Goal: Task Accomplishment & Management: Use online tool/utility

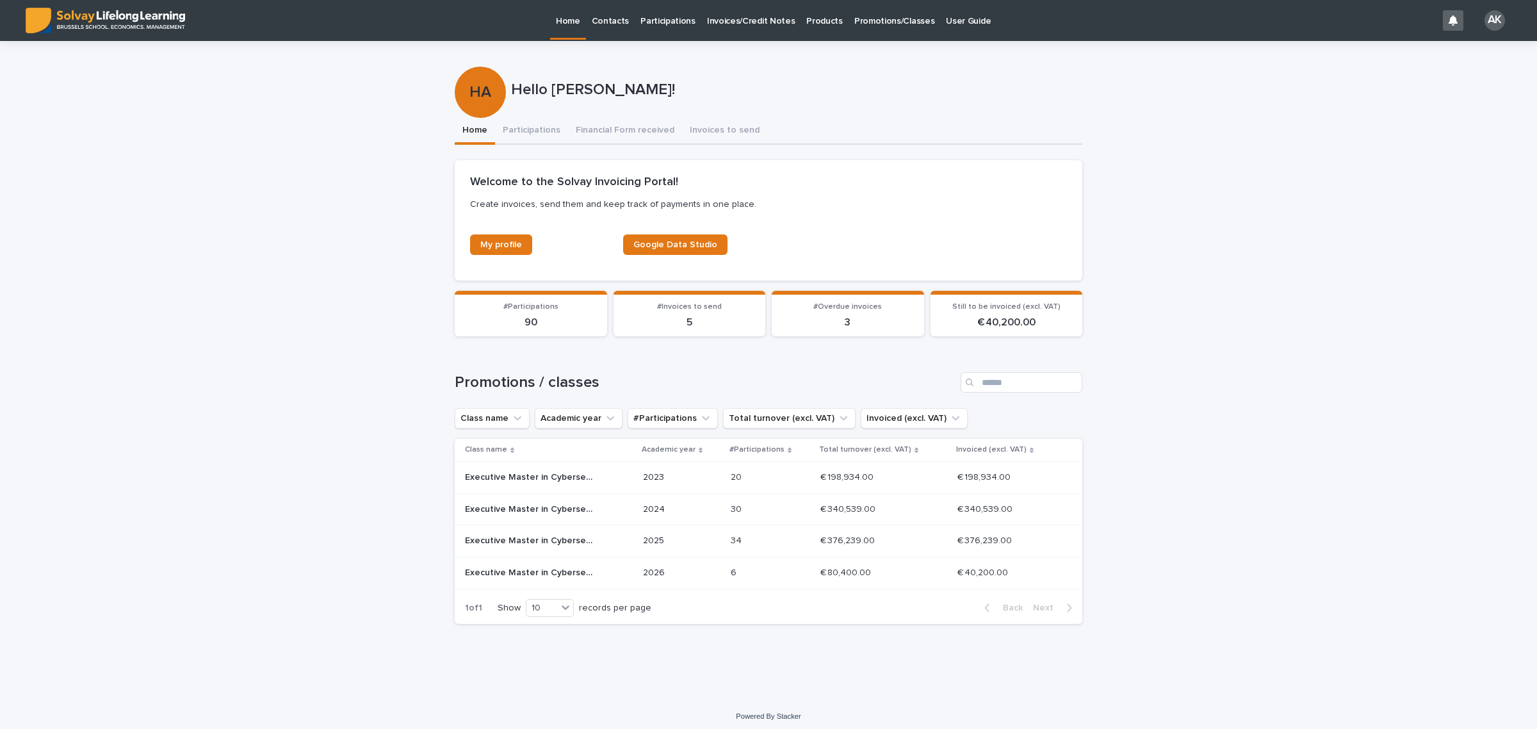
click at [721, 570] on p "2026" at bounding box center [682, 573] width 78 height 11
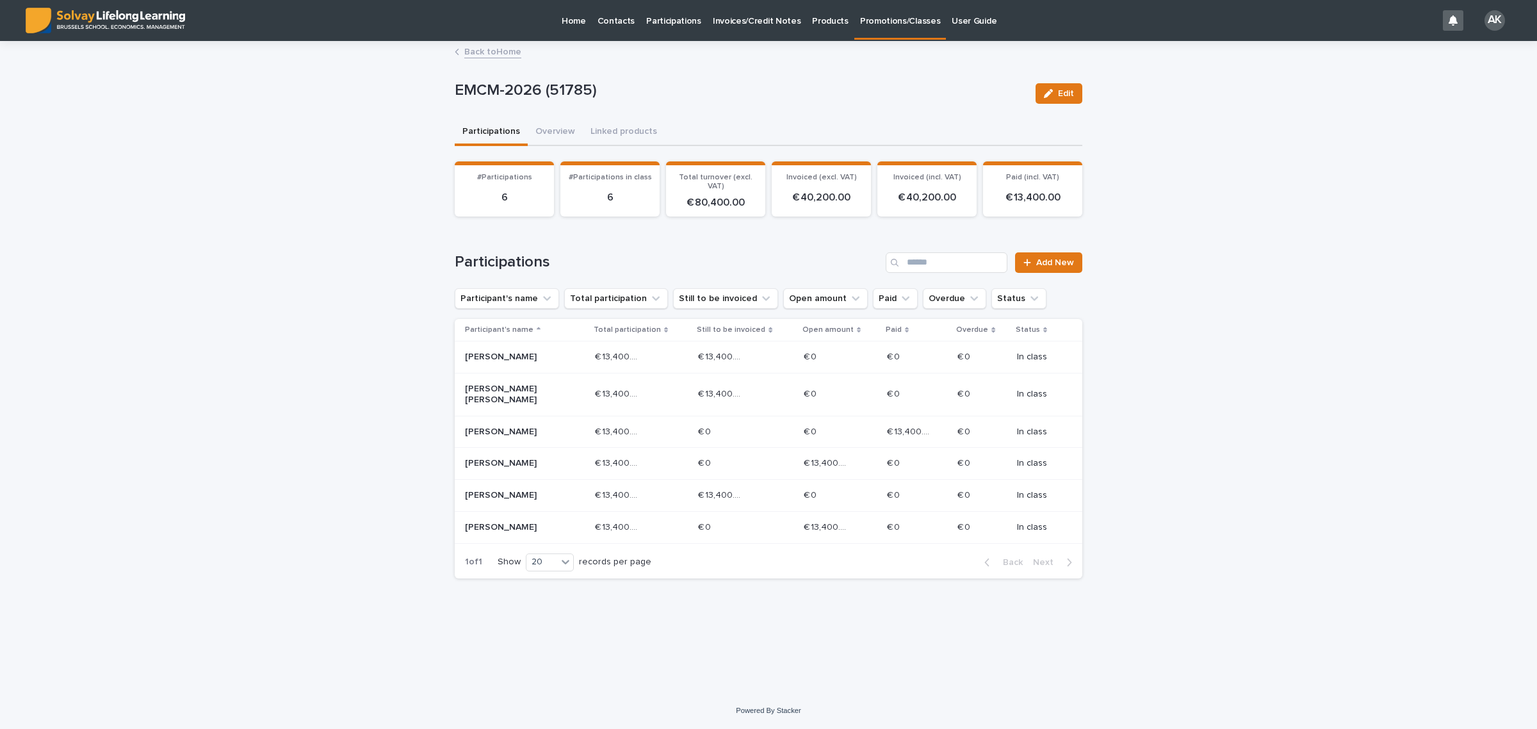
click at [538, 360] on p "[PERSON_NAME]" at bounding box center [511, 357] width 92 height 11
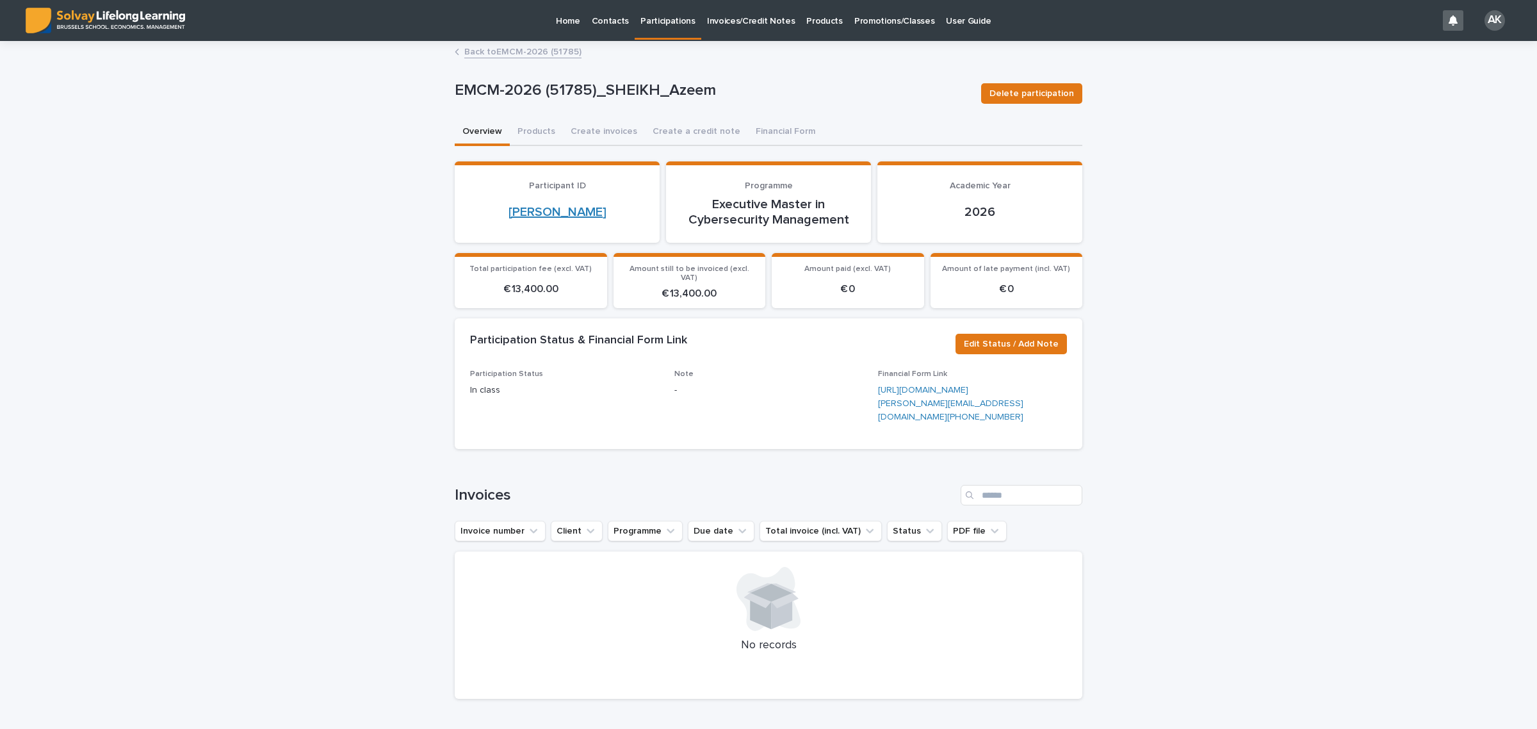
click at [559, 216] on link "[PERSON_NAME]" at bounding box center [558, 211] width 98 height 15
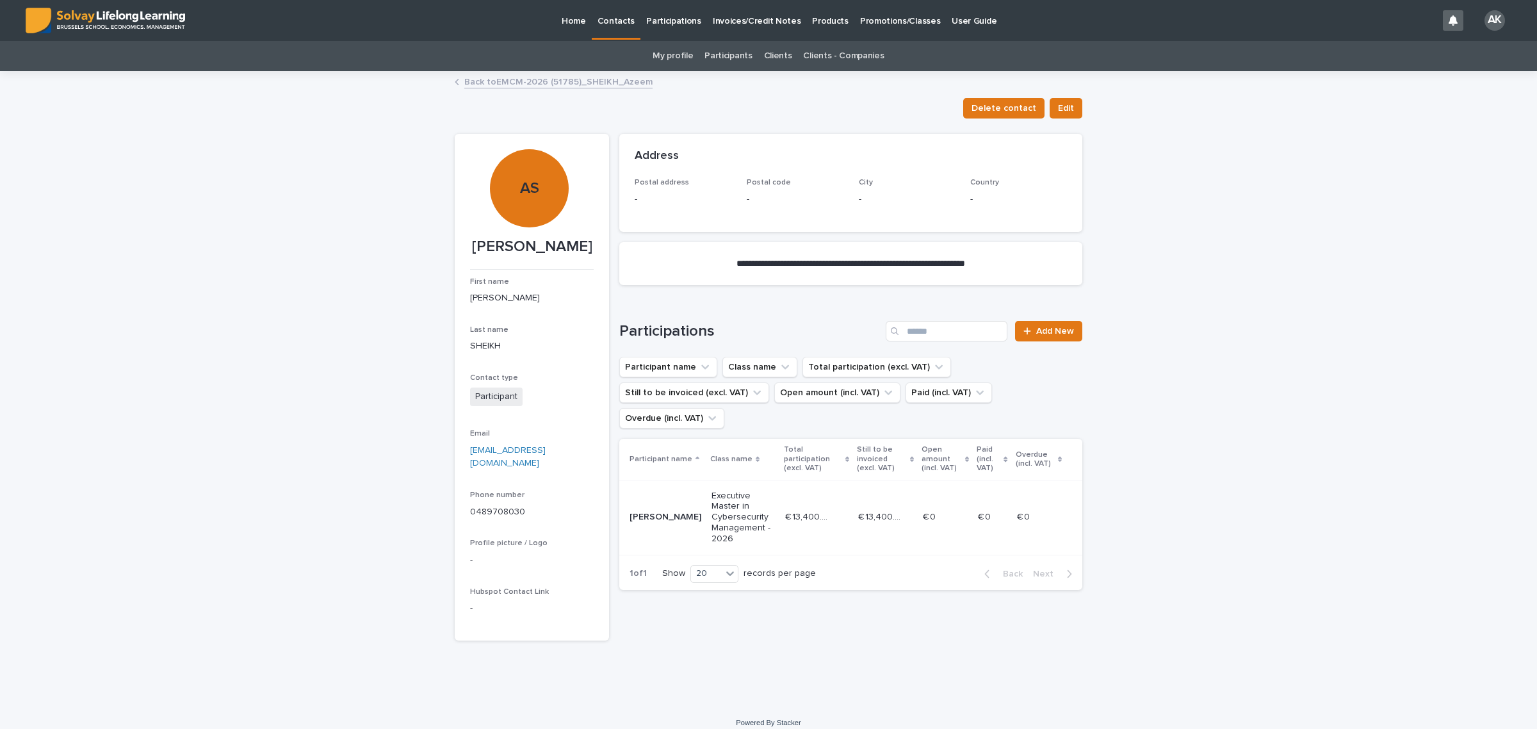
click at [551, 77] on link "Back to EMCM-2026 (51785)_SHEIKH_Azeem" at bounding box center [558, 81] width 188 height 15
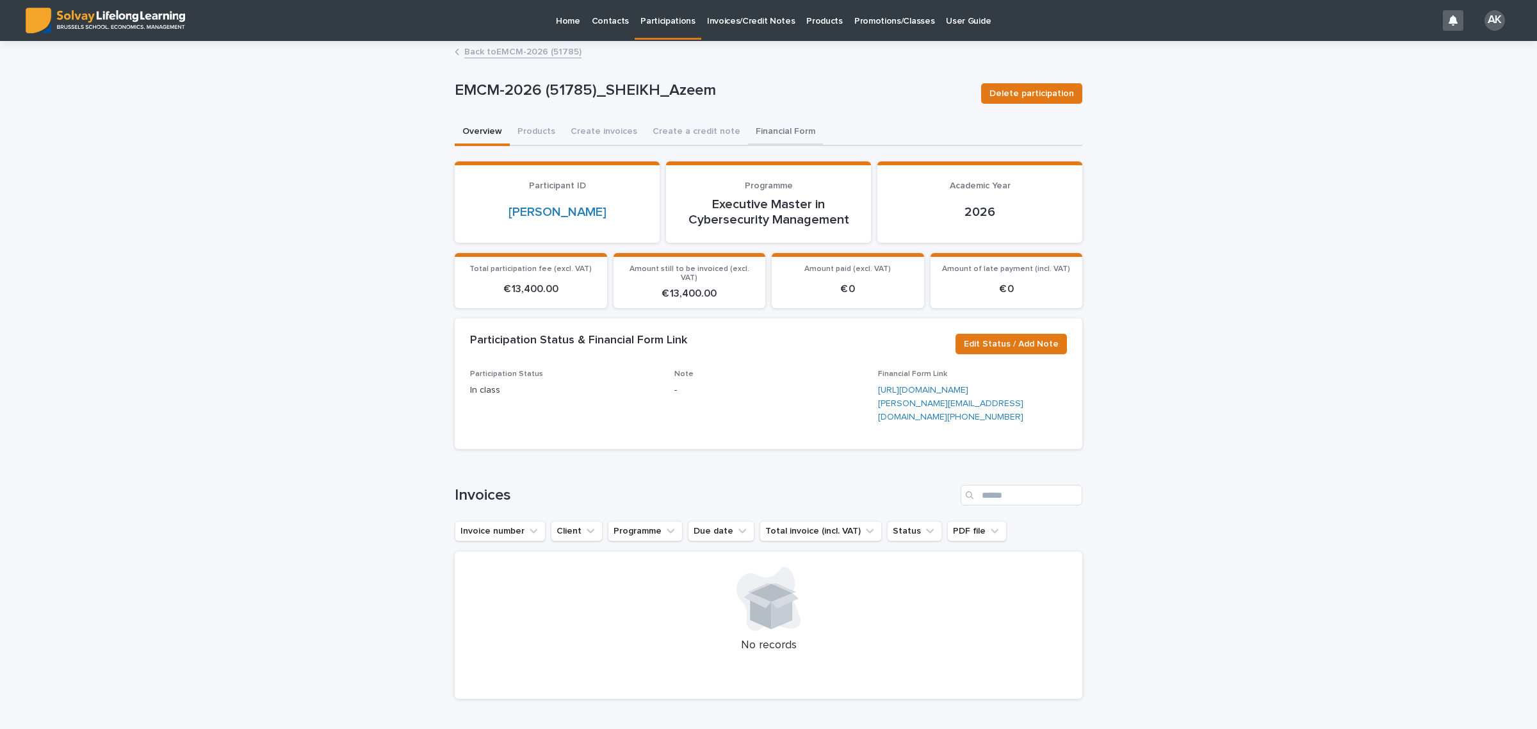
click at [750, 119] on button "Financial Form" at bounding box center [785, 132] width 75 height 27
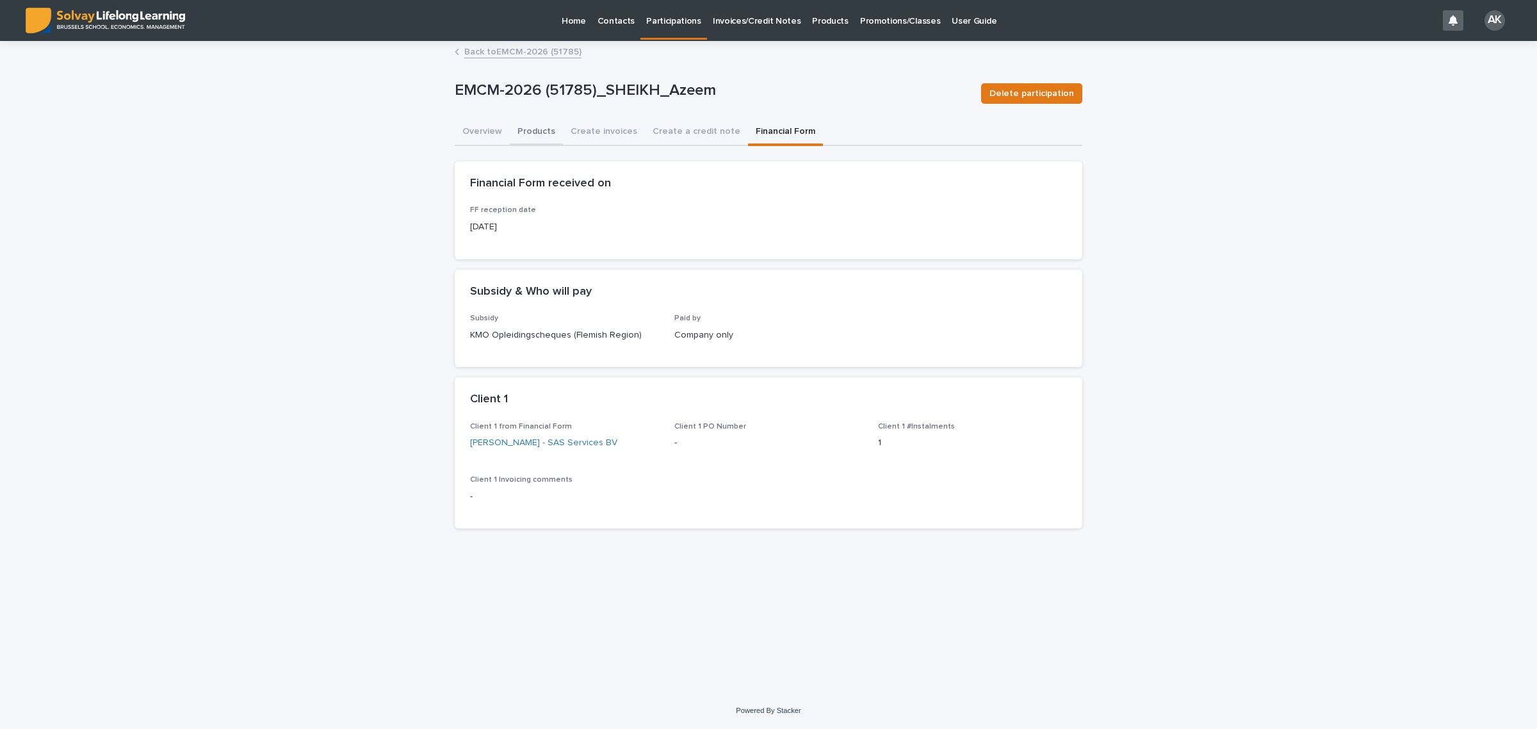
click at [536, 132] on button "Products" at bounding box center [536, 132] width 53 height 27
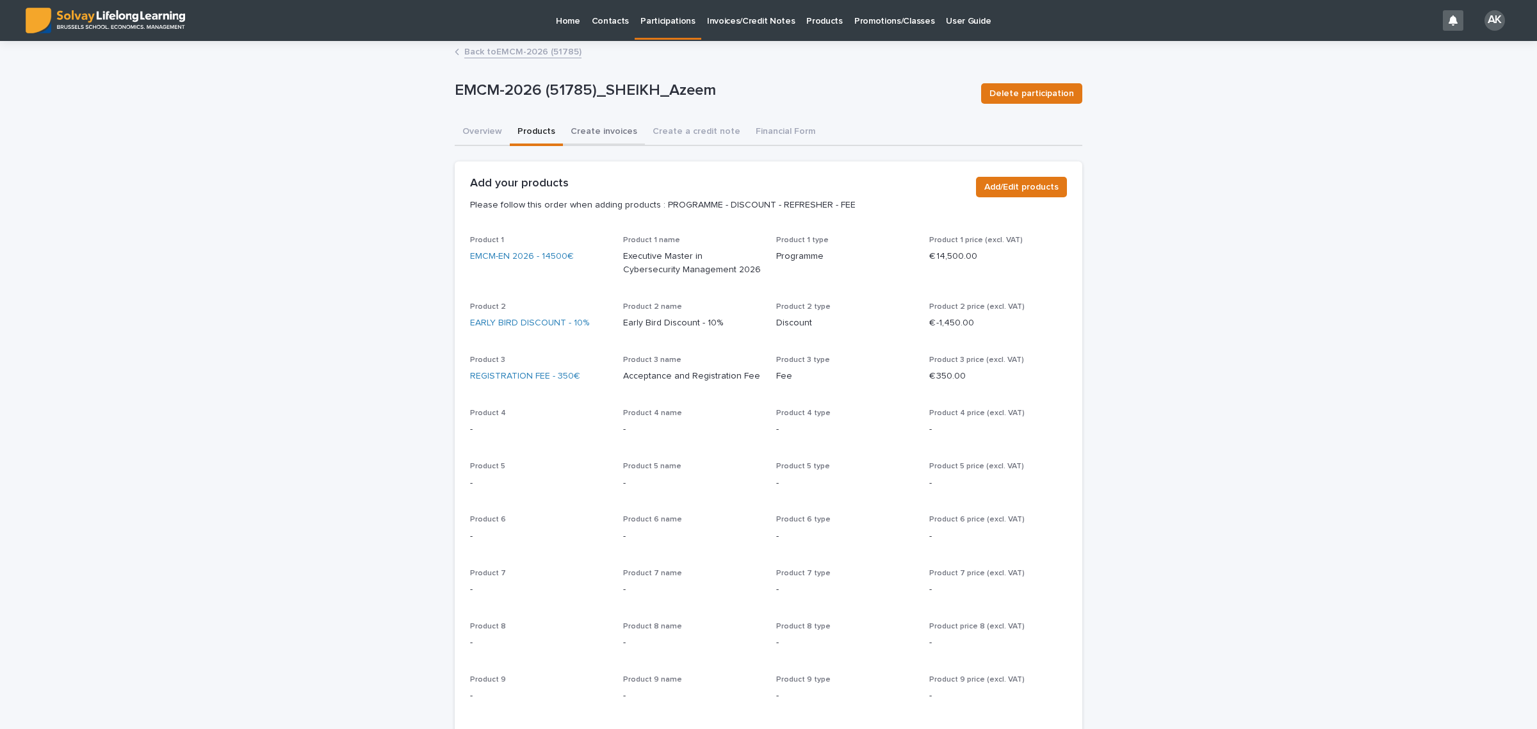
click at [583, 139] on button "Create invoices" at bounding box center [604, 132] width 82 height 27
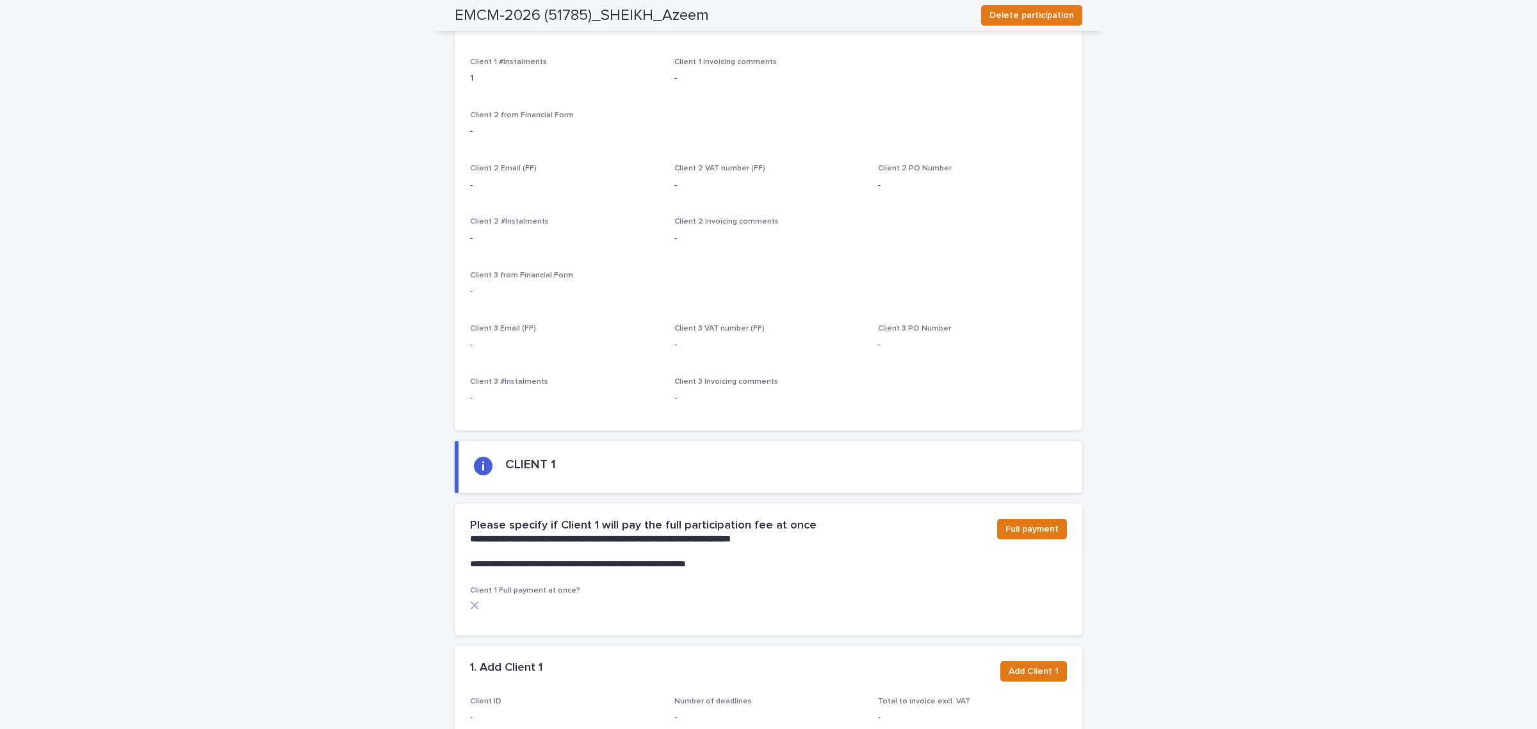
scroll to position [480, 0]
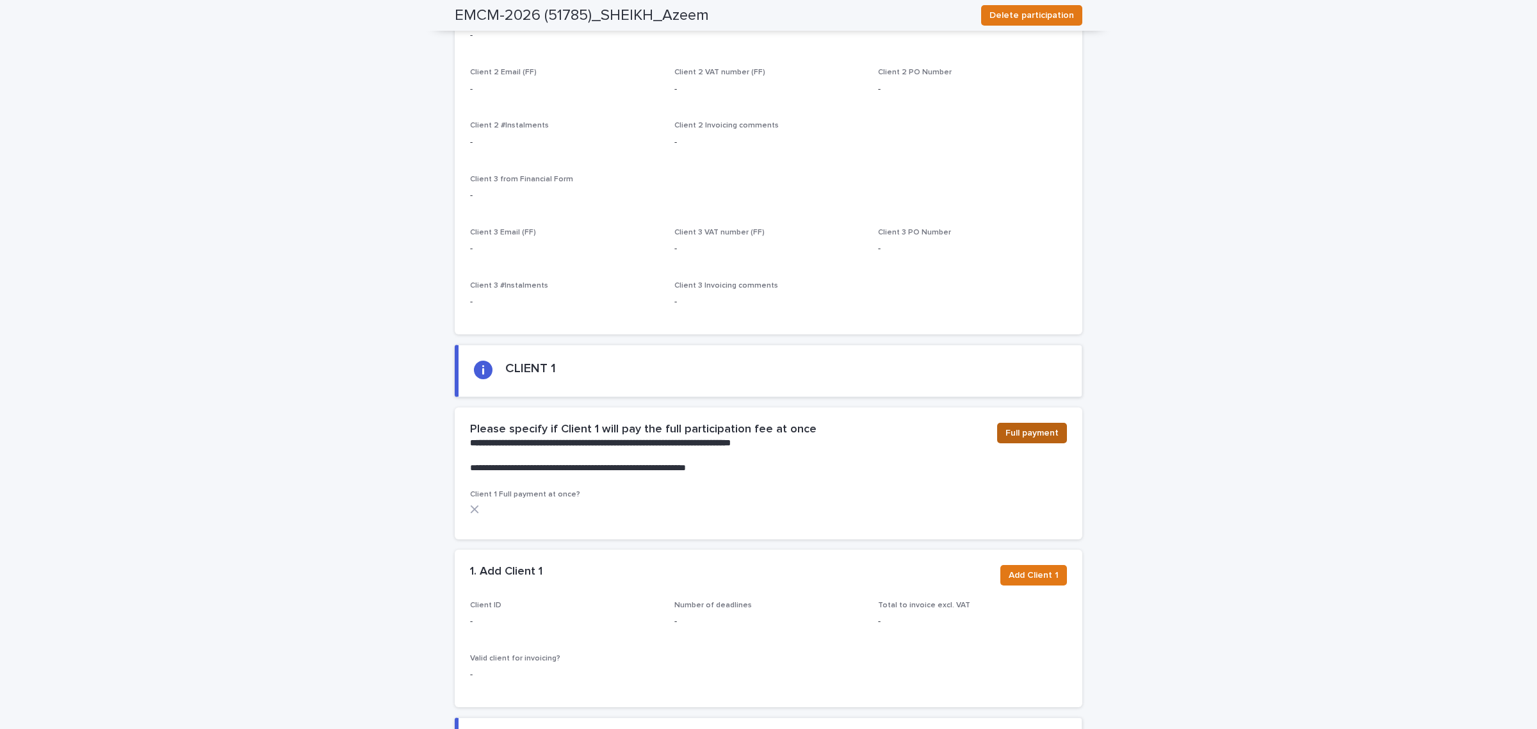
click at [1029, 432] on span "Full payment" at bounding box center [1032, 433] width 53 height 13
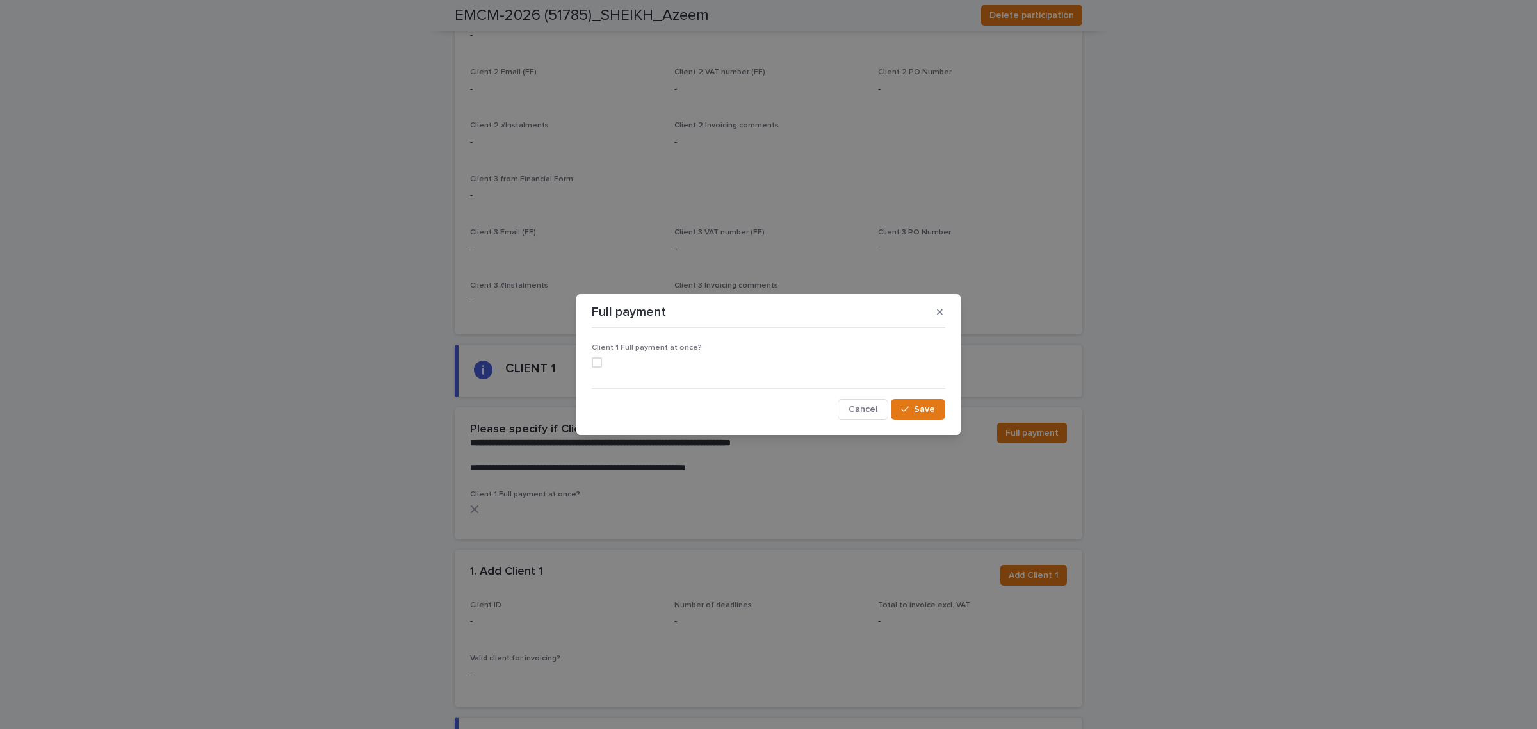
click at [600, 362] on span at bounding box center [597, 362] width 10 height 10
click at [936, 407] on button "Save" at bounding box center [918, 409] width 54 height 20
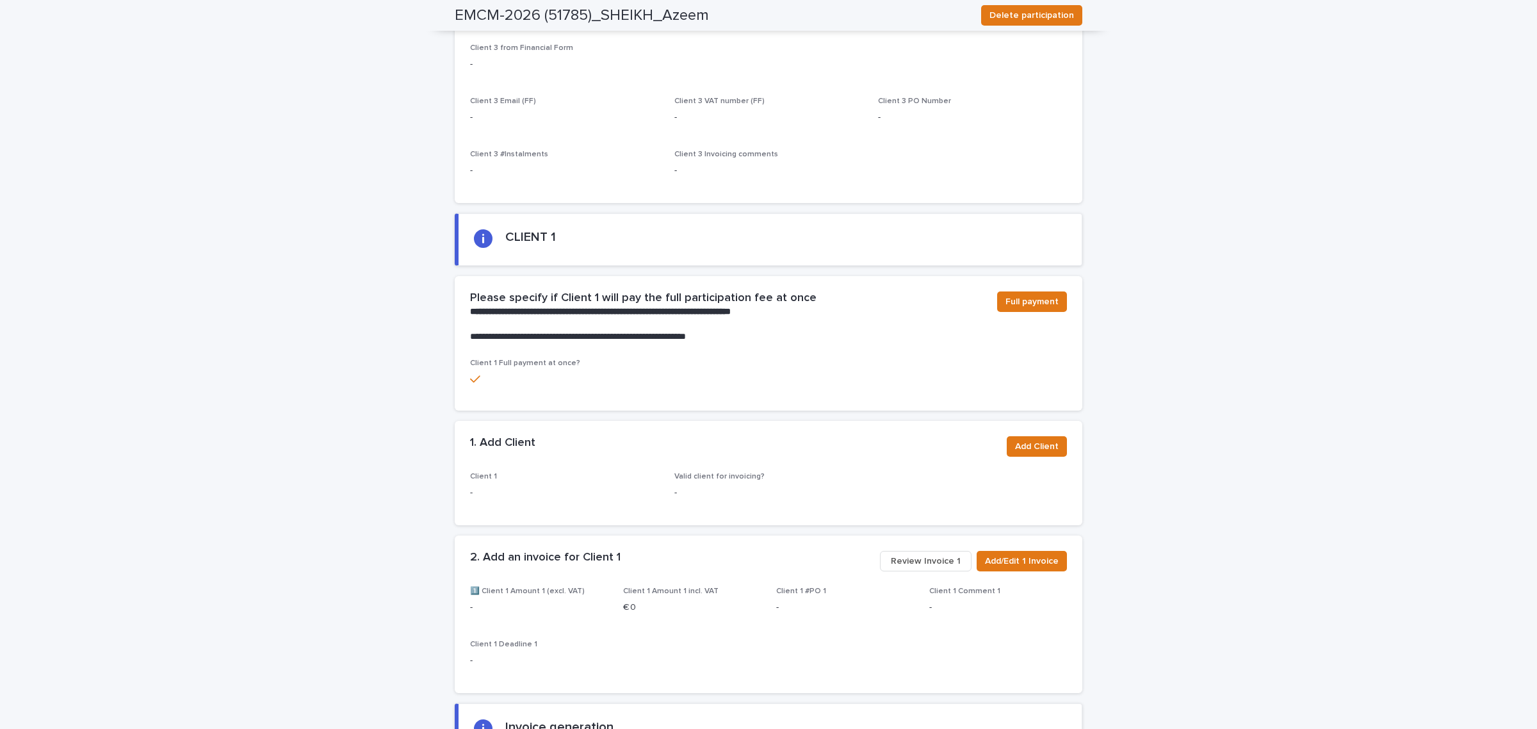
scroll to position [539, 0]
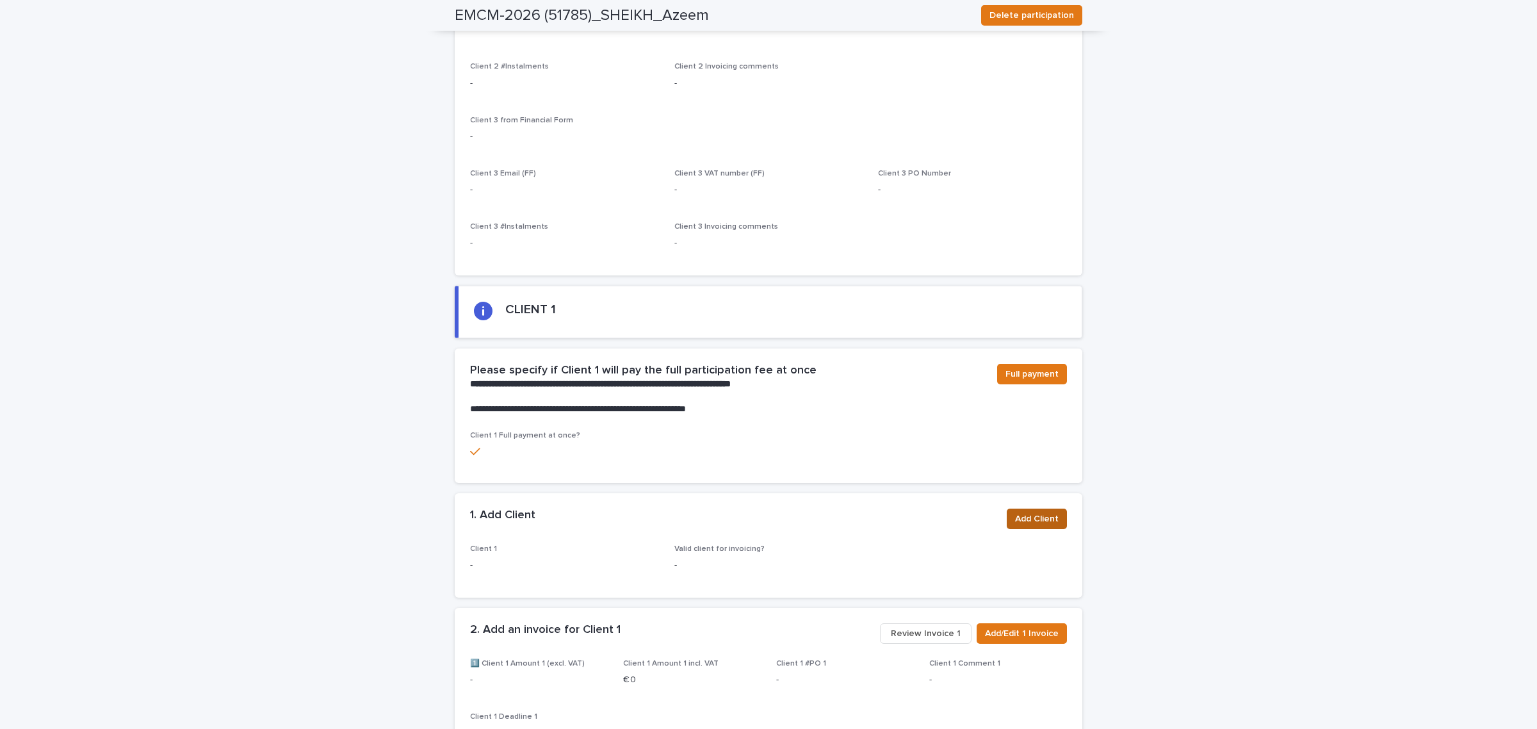
click at [1045, 519] on span "Add Client" at bounding box center [1037, 518] width 44 height 13
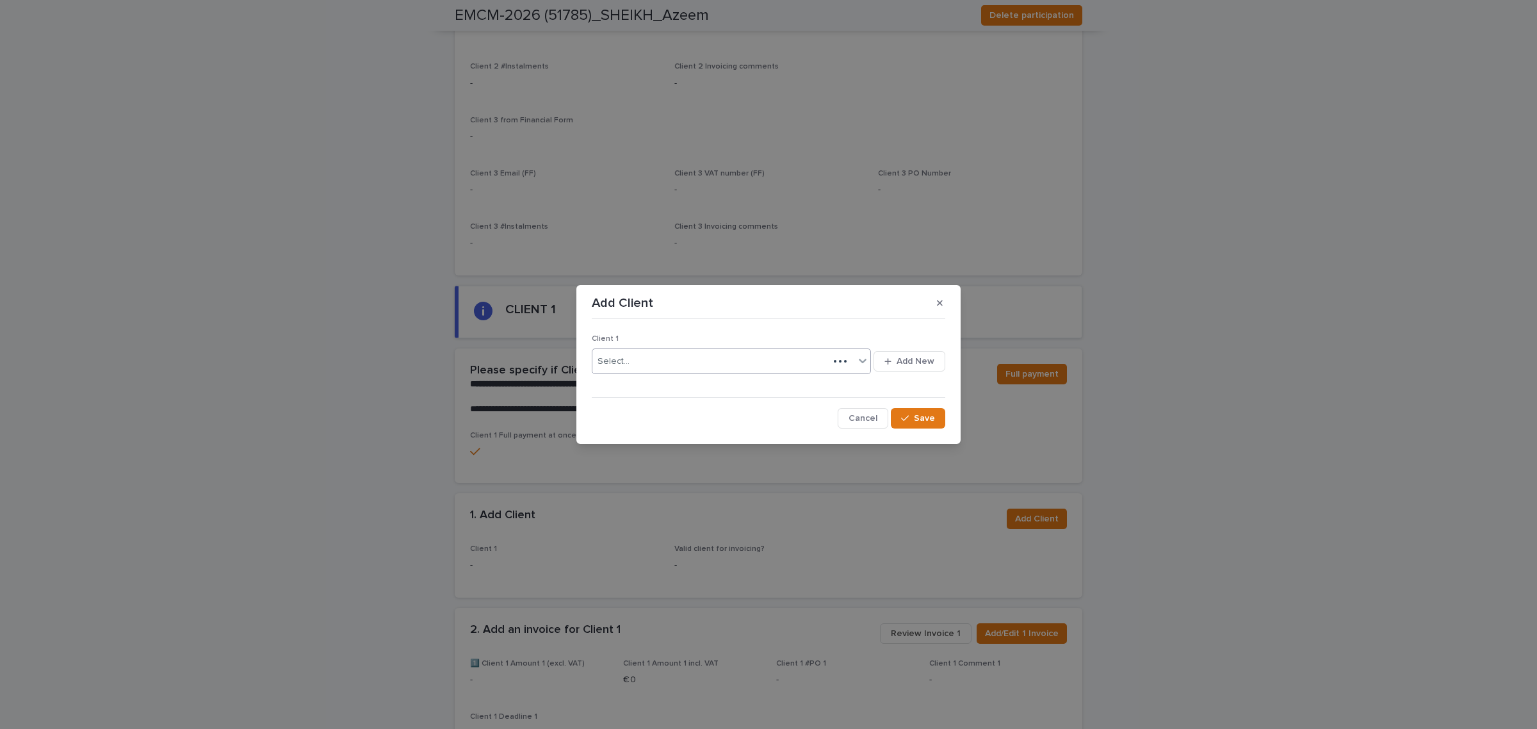
click at [702, 357] on div "Select..." at bounding box center [711, 361] width 236 height 21
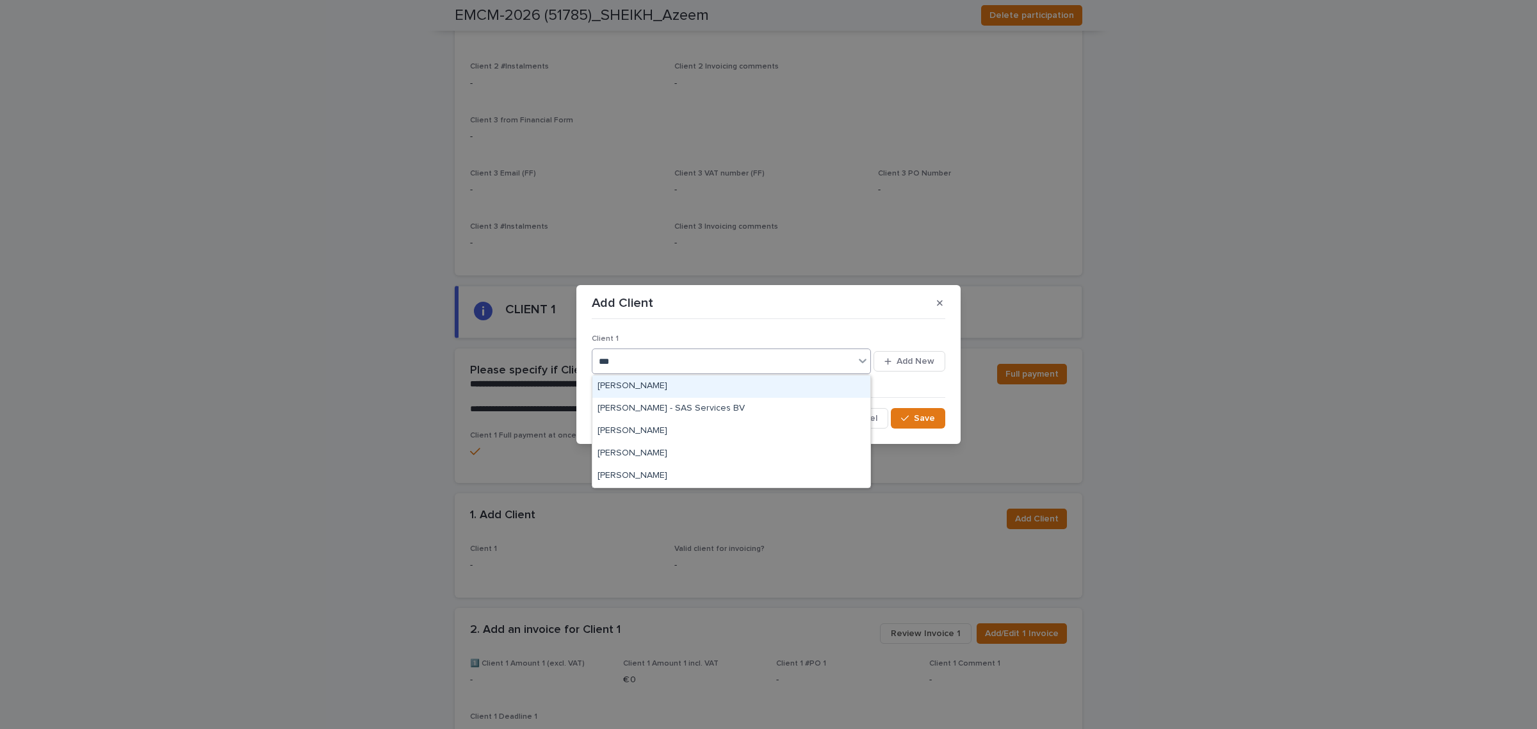
type input "****"
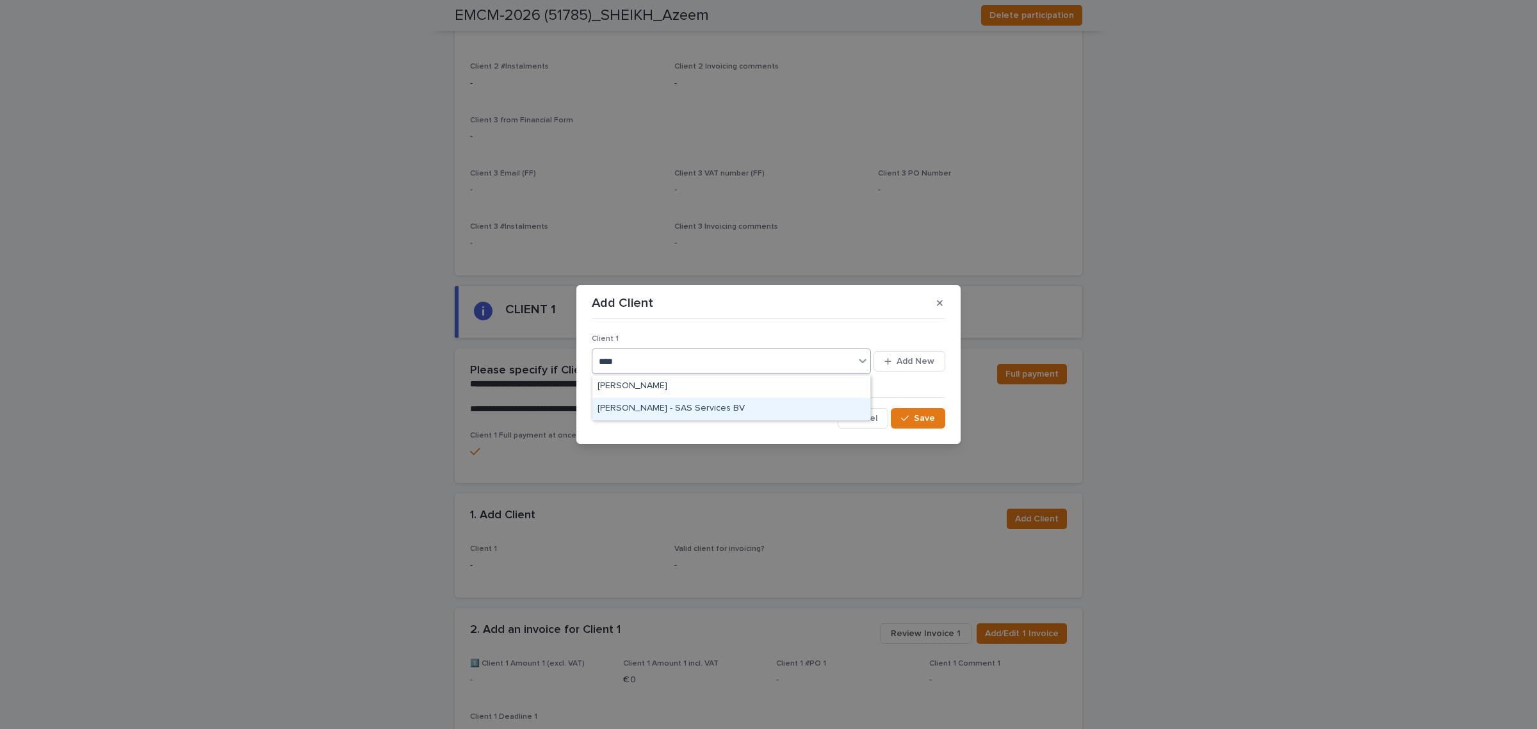
click at [690, 404] on div "[PERSON_NAME] - SAS Services BV" at bounding box center [732, 409] width 278 height 22
click at [917, 423] on button "Save" at bounding box center [918, 418] width 54 height 20
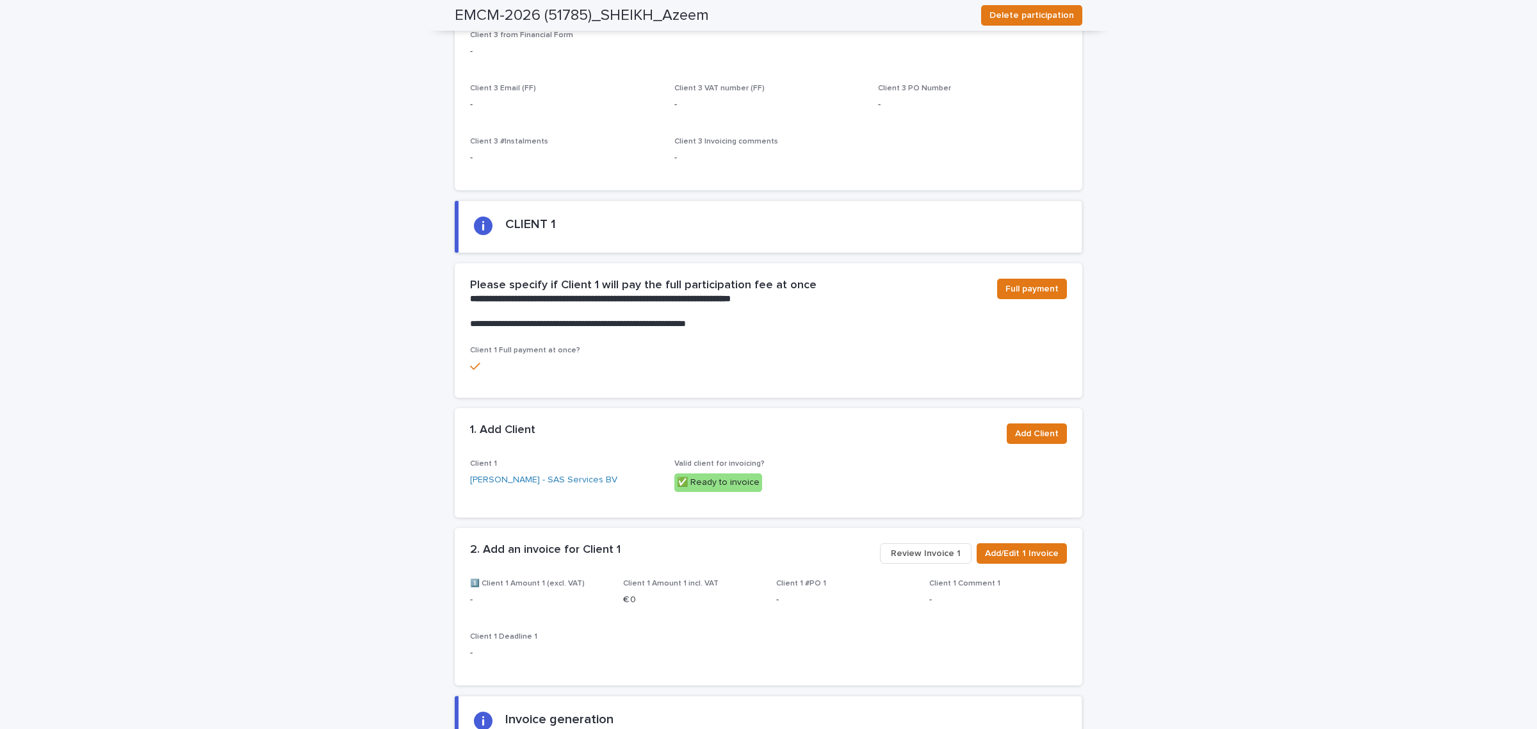
scroll to position [702, 0]
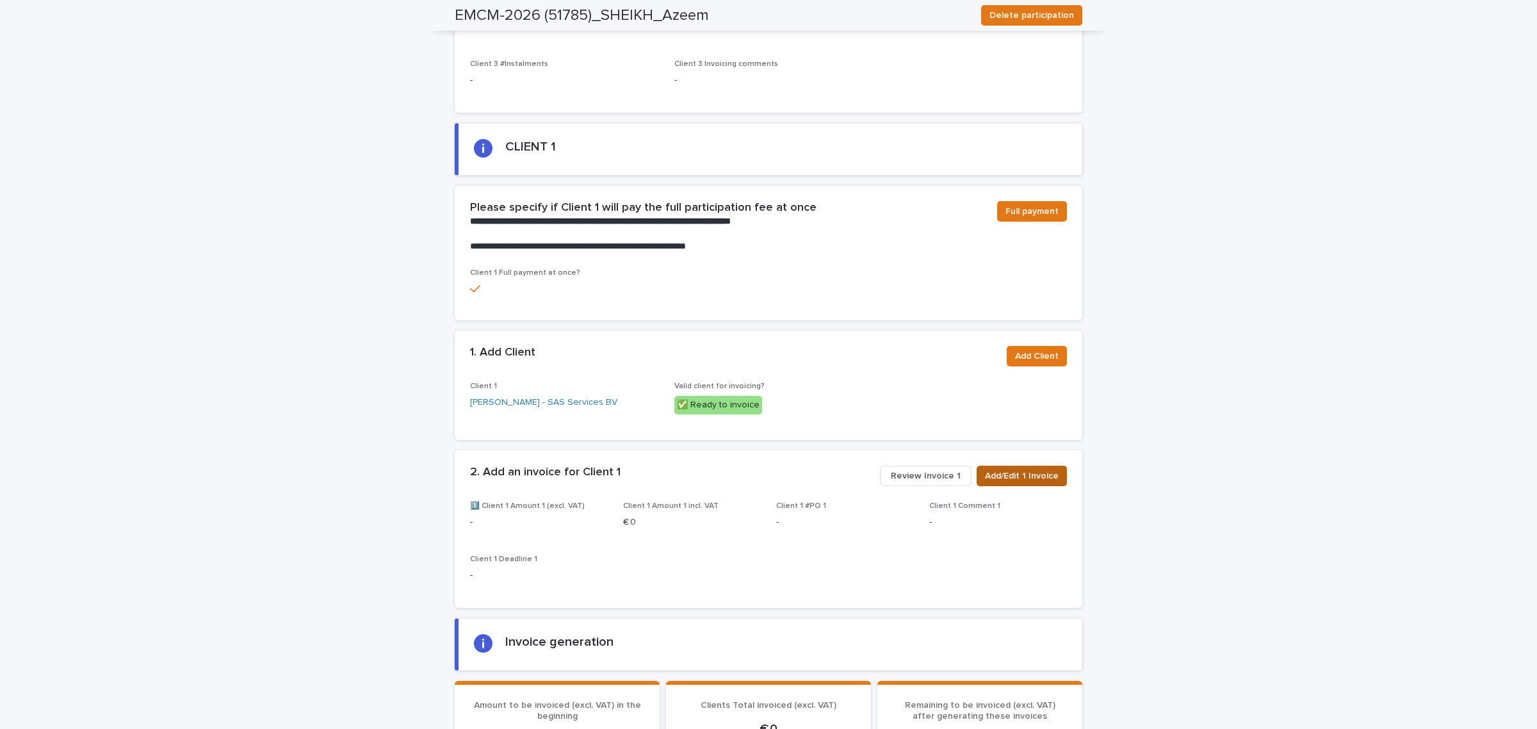
click at [1030, 476] on span "Add/Edit 1 Invoice" at bounding box center [1022, 476] width 74 height 13
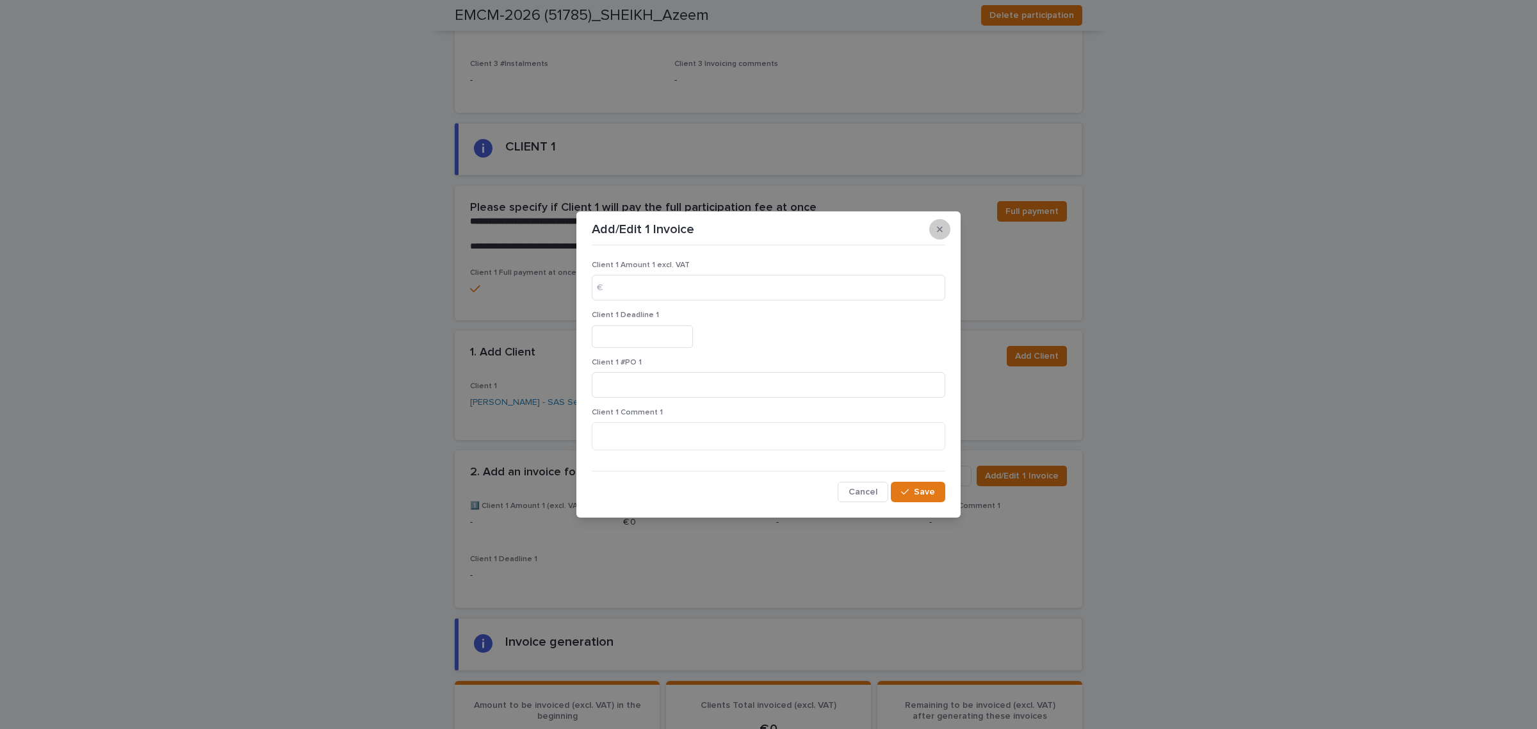
click at [944, 224] on button "button" at bounding box center [939, 229] width 21 height 20
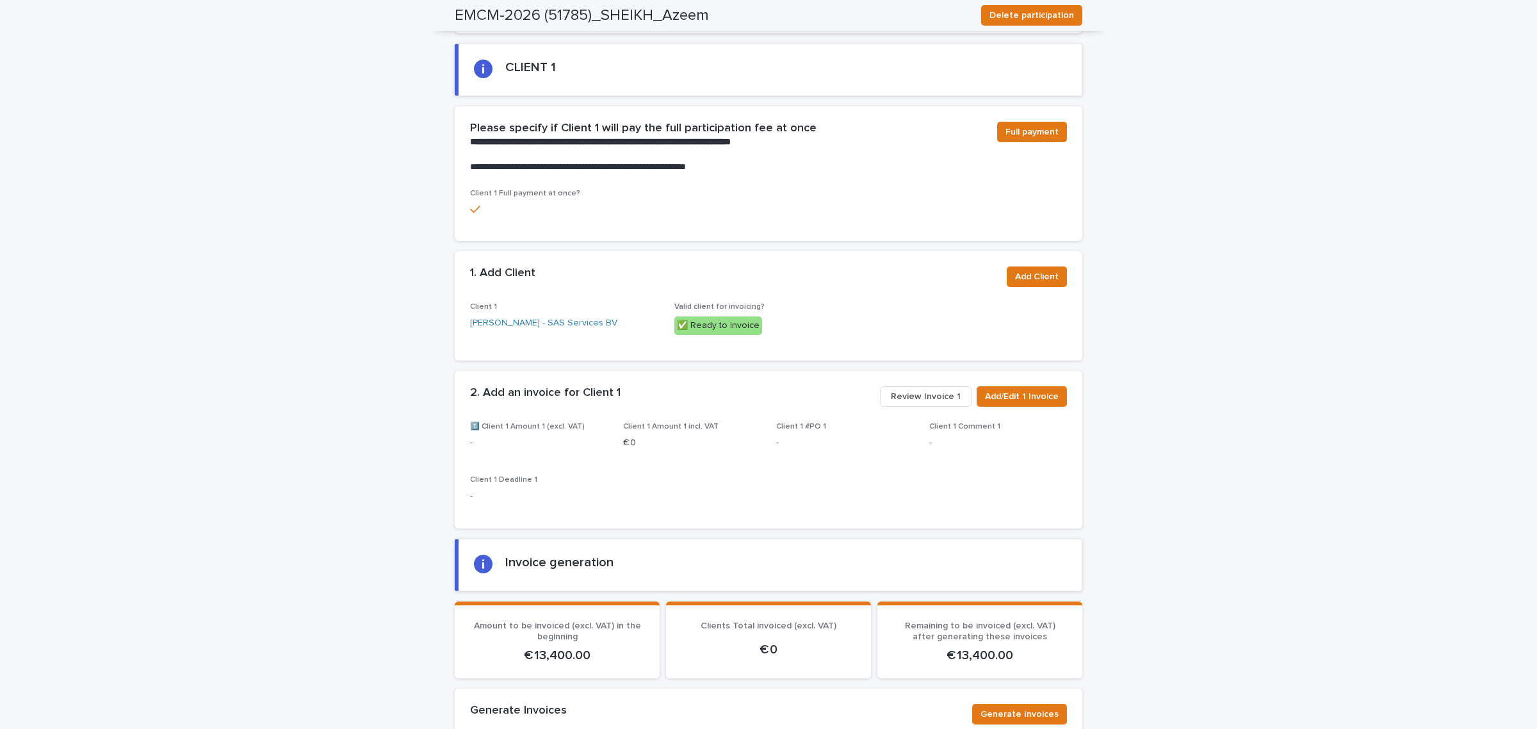
scroll to position [782, 0]
click at [1027, 386] on button "Add/Edit 1 Invoice" at bounding box center [1022, 396] width 90 height 20
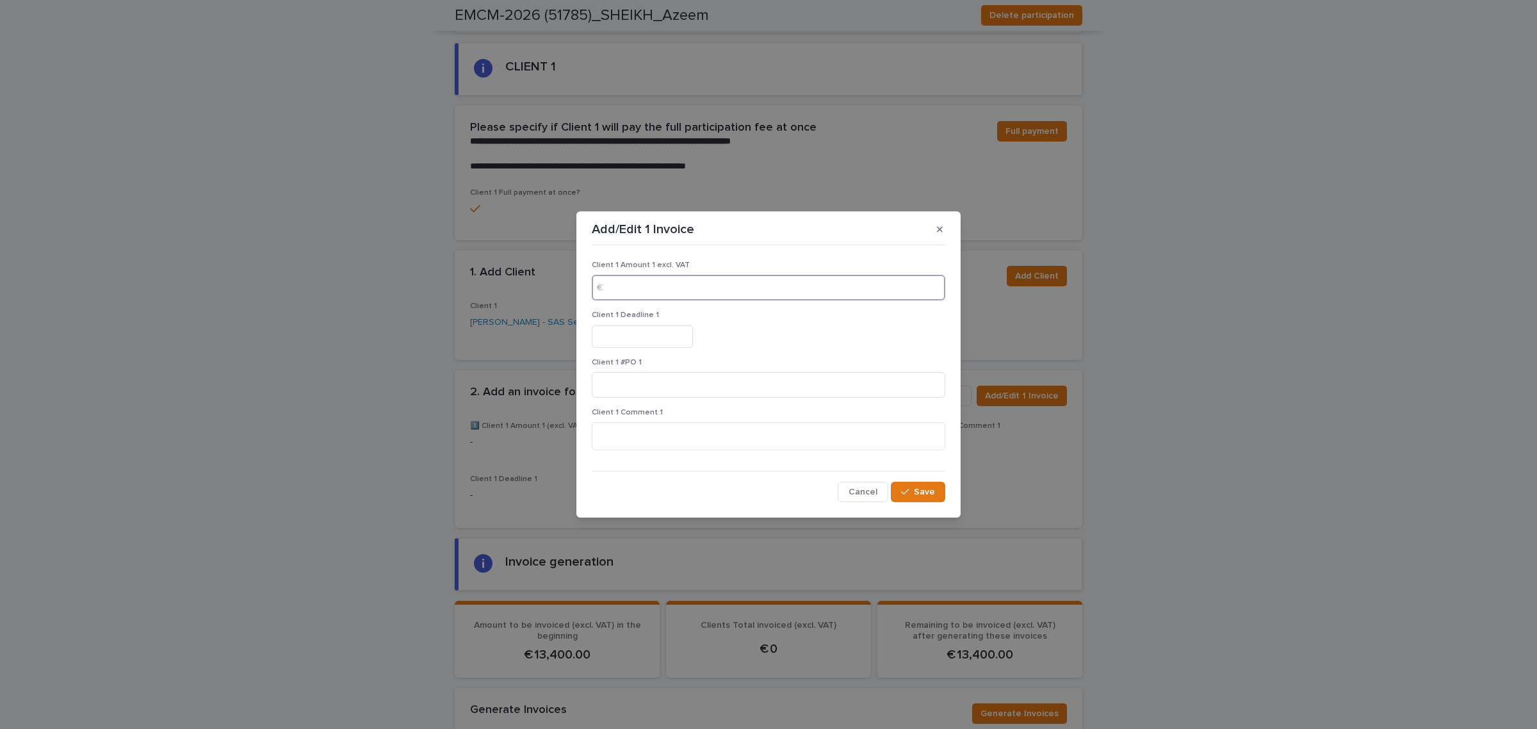
click at [642, 282] on input at bounding box center [769, 288] width 354 height 26
type input "******"
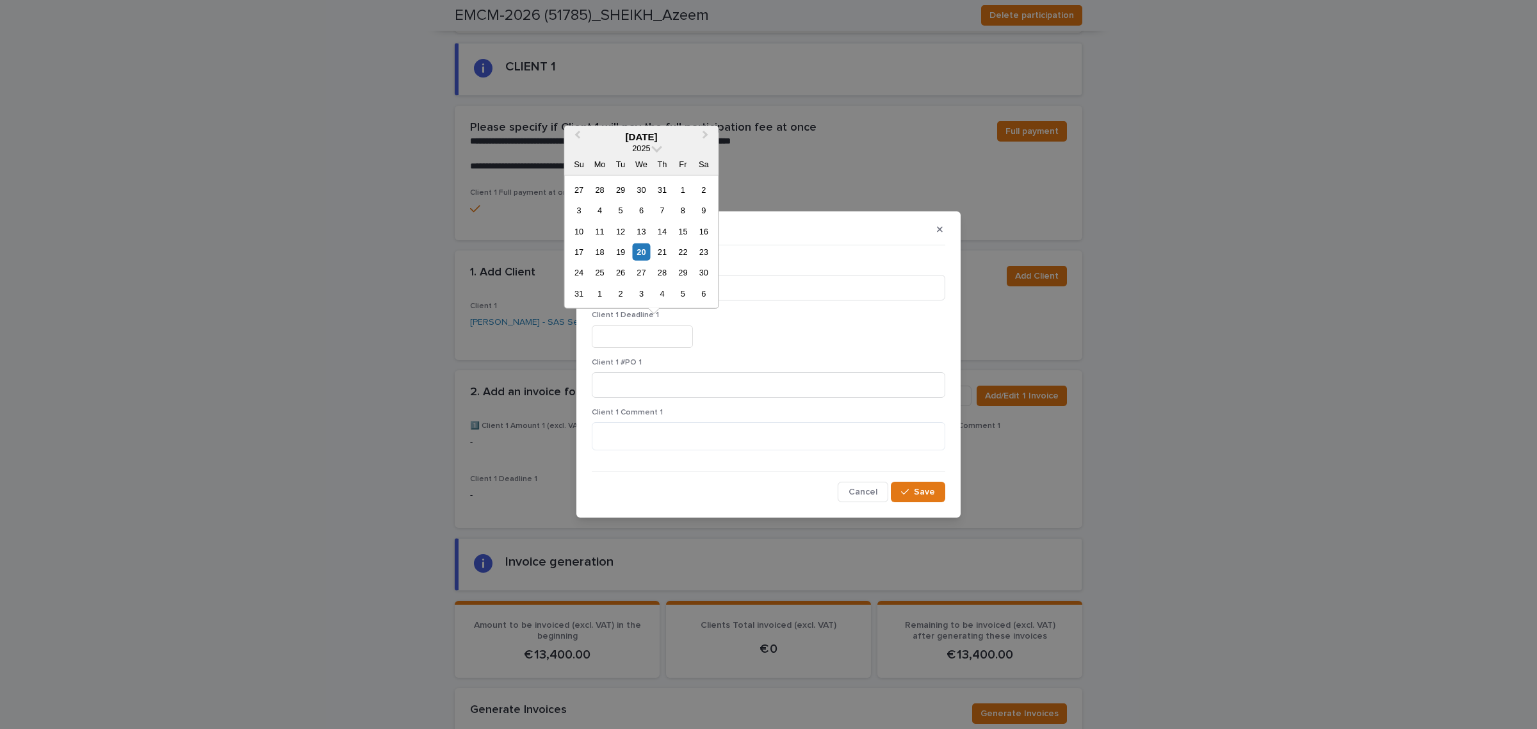
click at [641, 329] on input "text" at bounding box center [642, 336] width 101 height 22
click at [706, 136] on span "Next Month" at bounding box center [706, 136] width 0 height 17
click at [705, 232] on div "20" at bounding box center [703, 230] width 17 height 17
type input "*********"
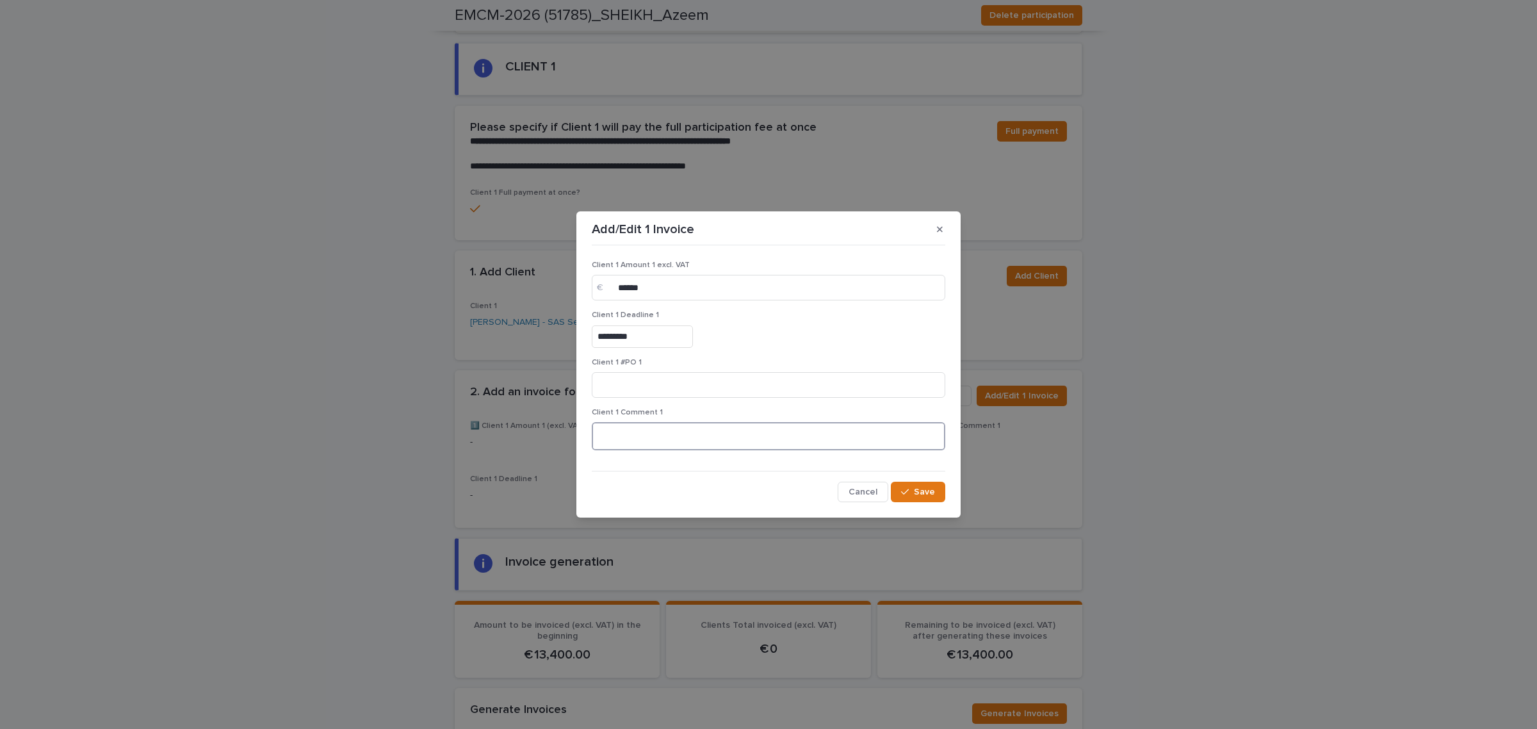
click at [707, 433] on textarea at bounding box center [769, 436] width 354 height 28
type textarea "**********"
click at [908, 495] on icon "button" at bounding box center [905, 491] width 8 height 9
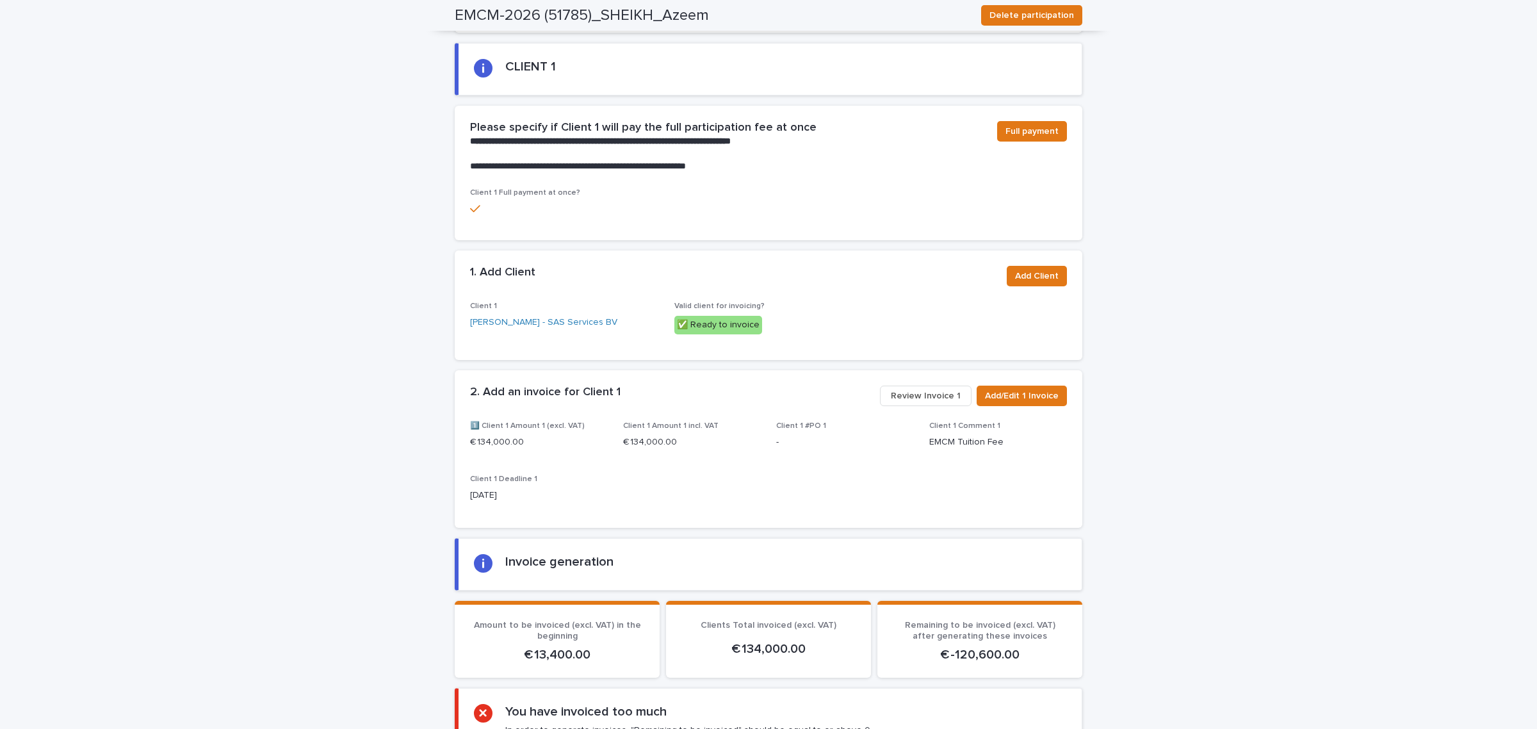
scroll to position [815, 0]
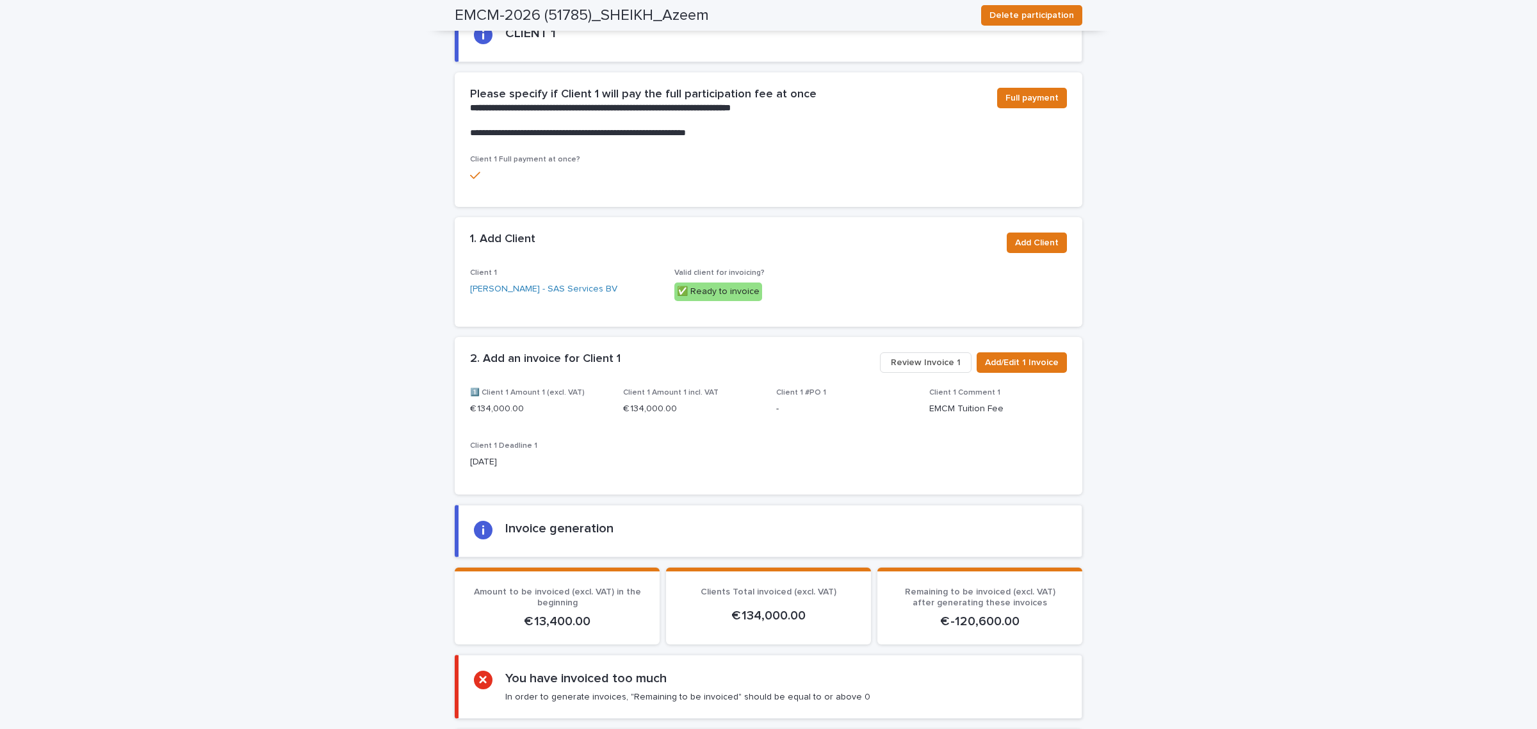
click at [931, 357] on span "Review Invoice 1" at bounding box center [926, 362] width 70 height 13
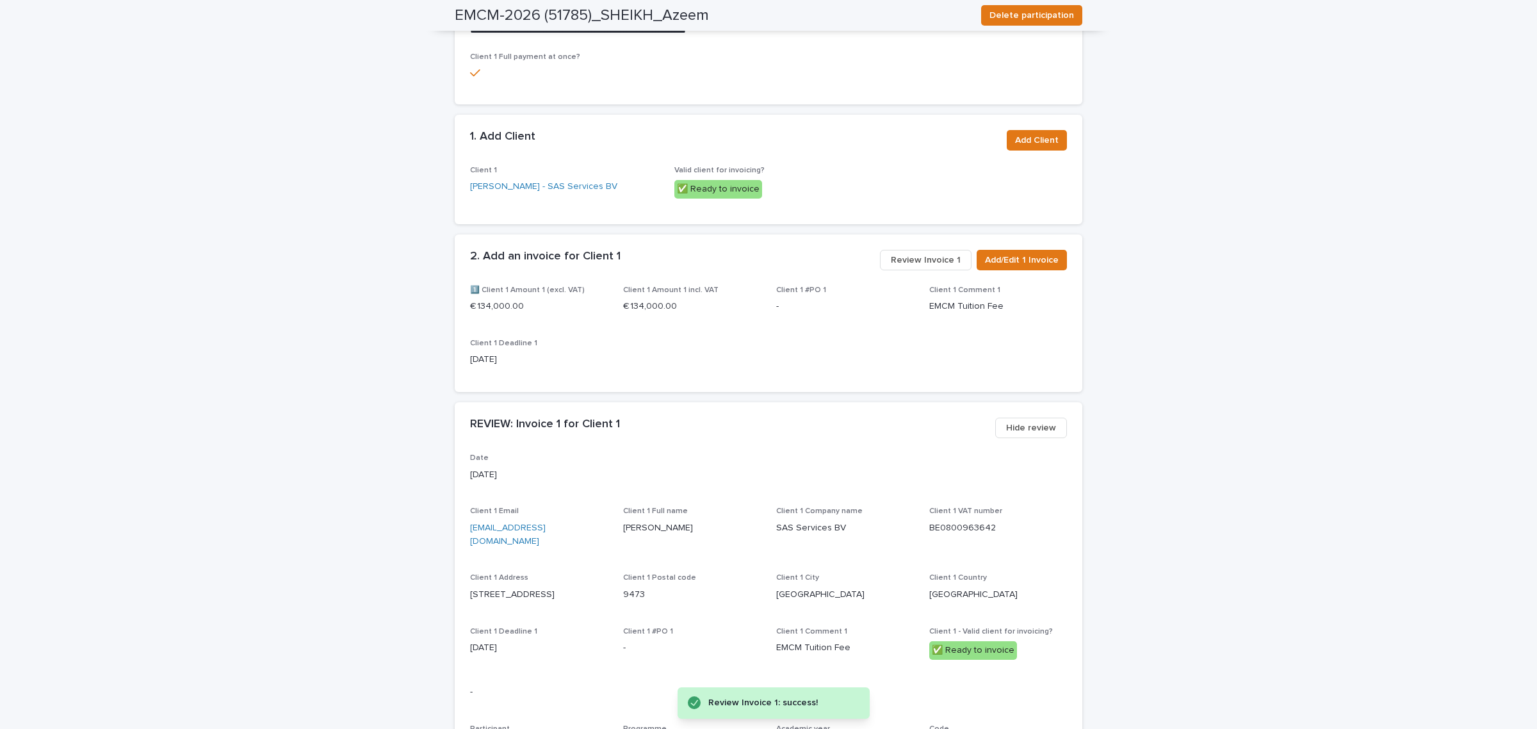
scroll to position [717, 0]
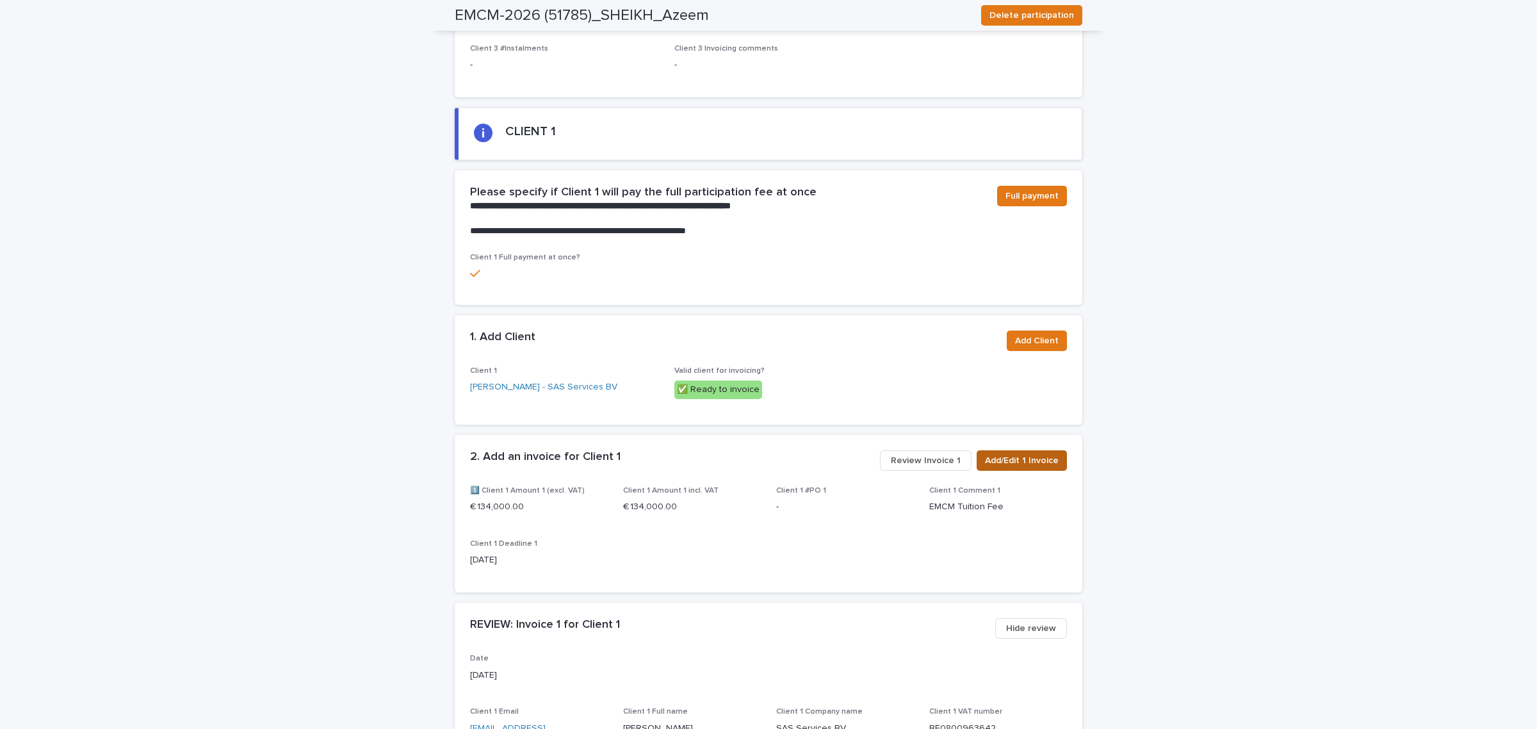
click at [1009, 457] on span "Add/Edit 1 Invoice" at bounding box center [1022, 460] width 74 height 13
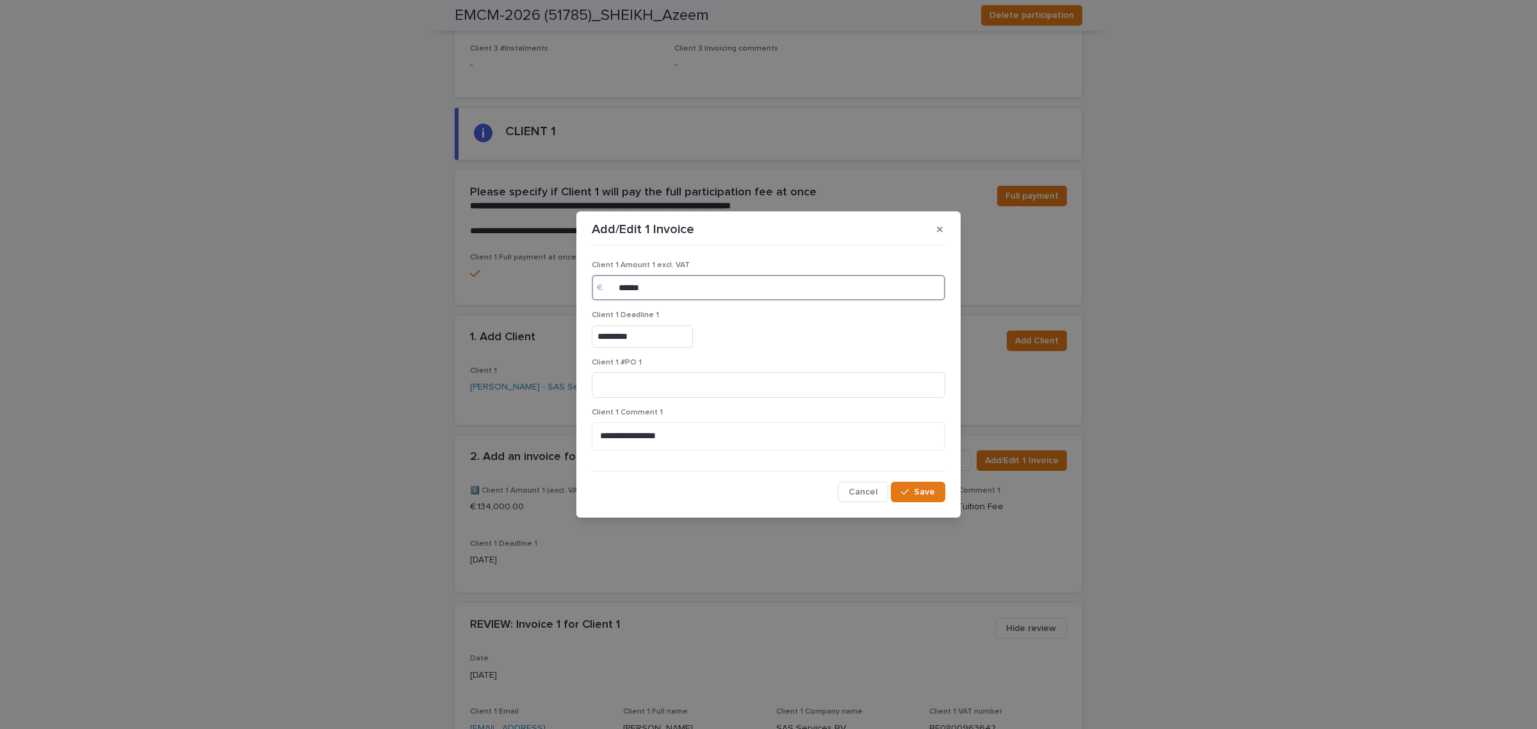
drag, startPoint x: 625, startPoint y: 282, endPoint x: 657, endPoint y: 286, distance: 32.3
click at [625, 282] on input "******" at bounding box center [769, 288] width 354 height 26
click at [660, 286] on input "******" at bounding box center [769, 288] width 354 height 26
type input "*****"
click at [920, 484] on button "Save" at bounding box center [918, 492] width 54 height 20
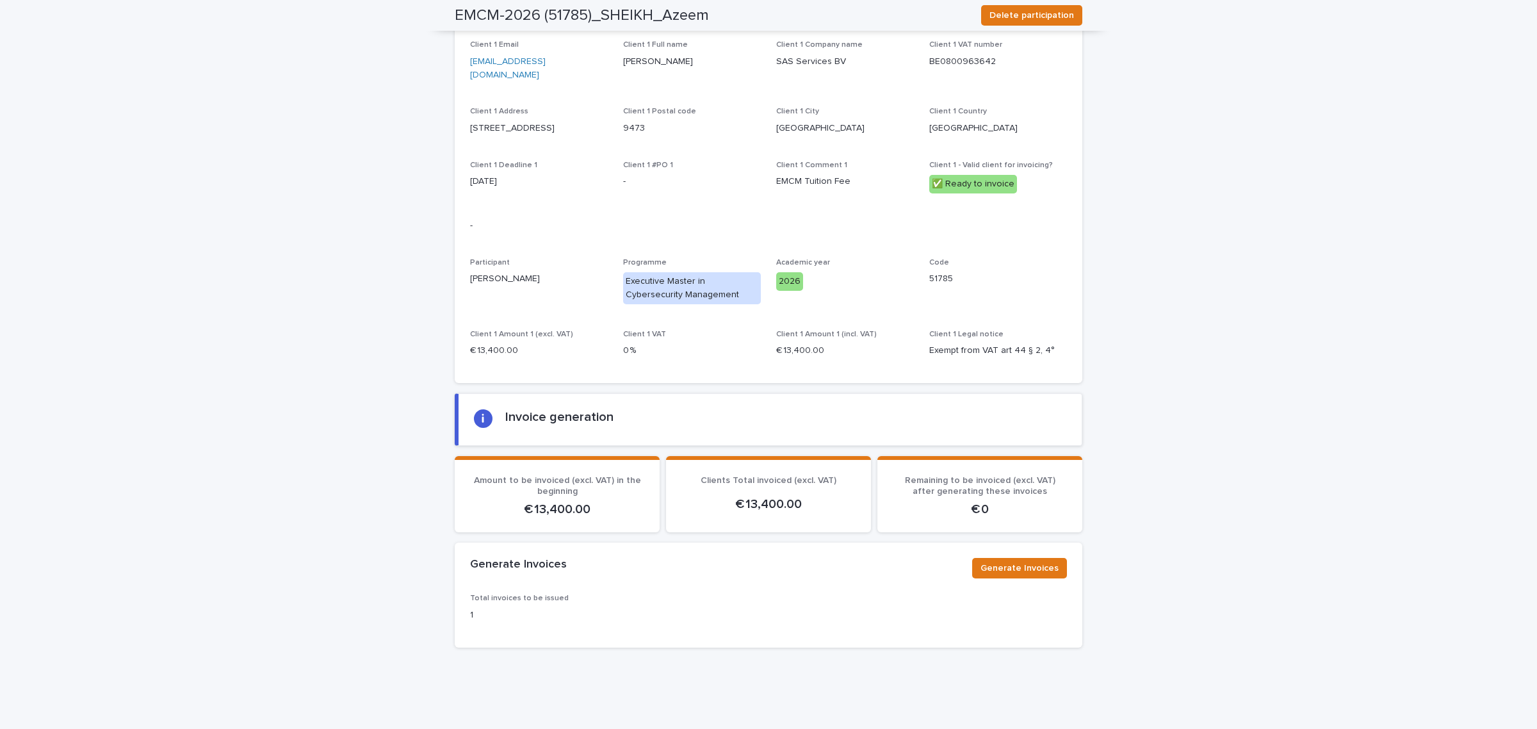
scroll to position [1397, 0]
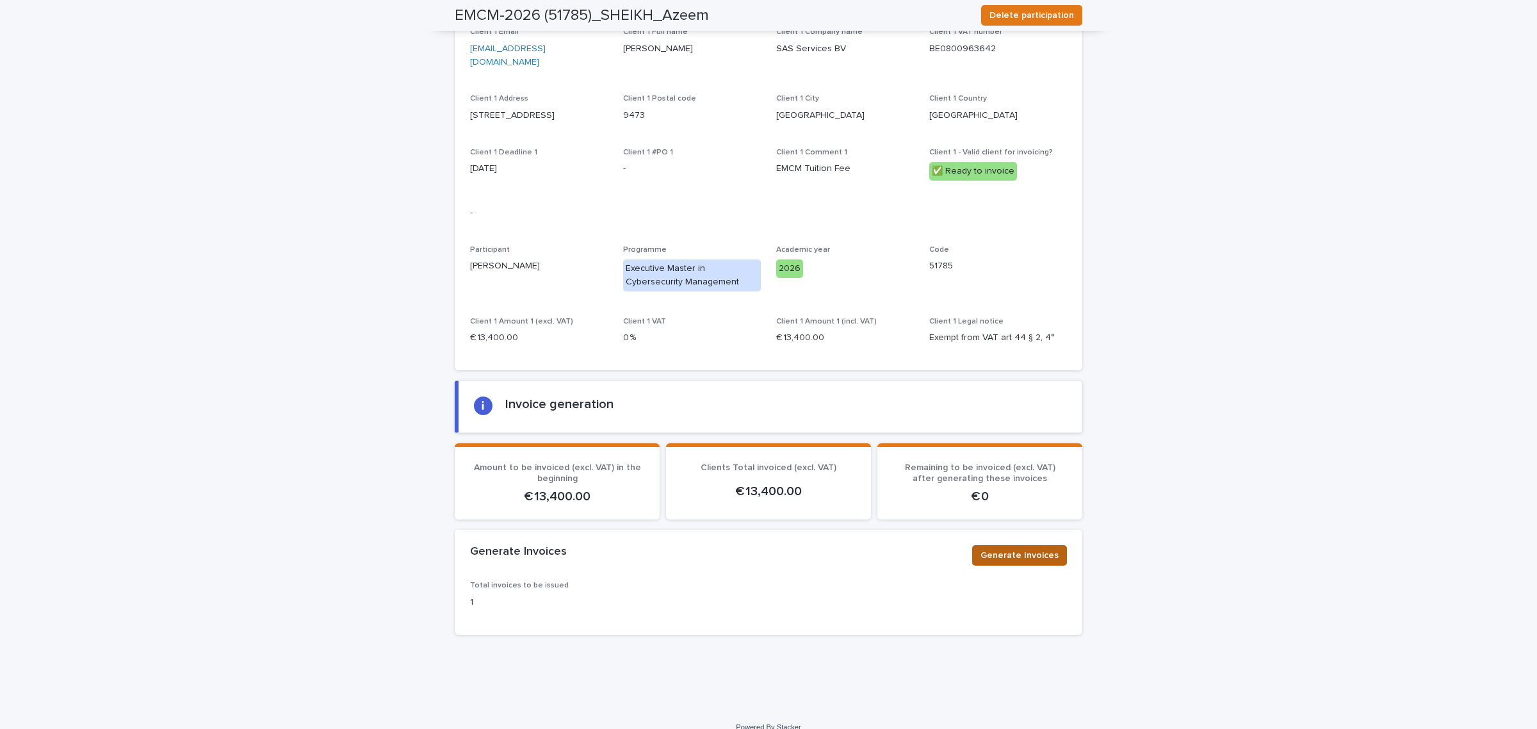
click at [999, 549] on span "Generate Invoices" at bounding box center [1020, 555] width 78 height 13
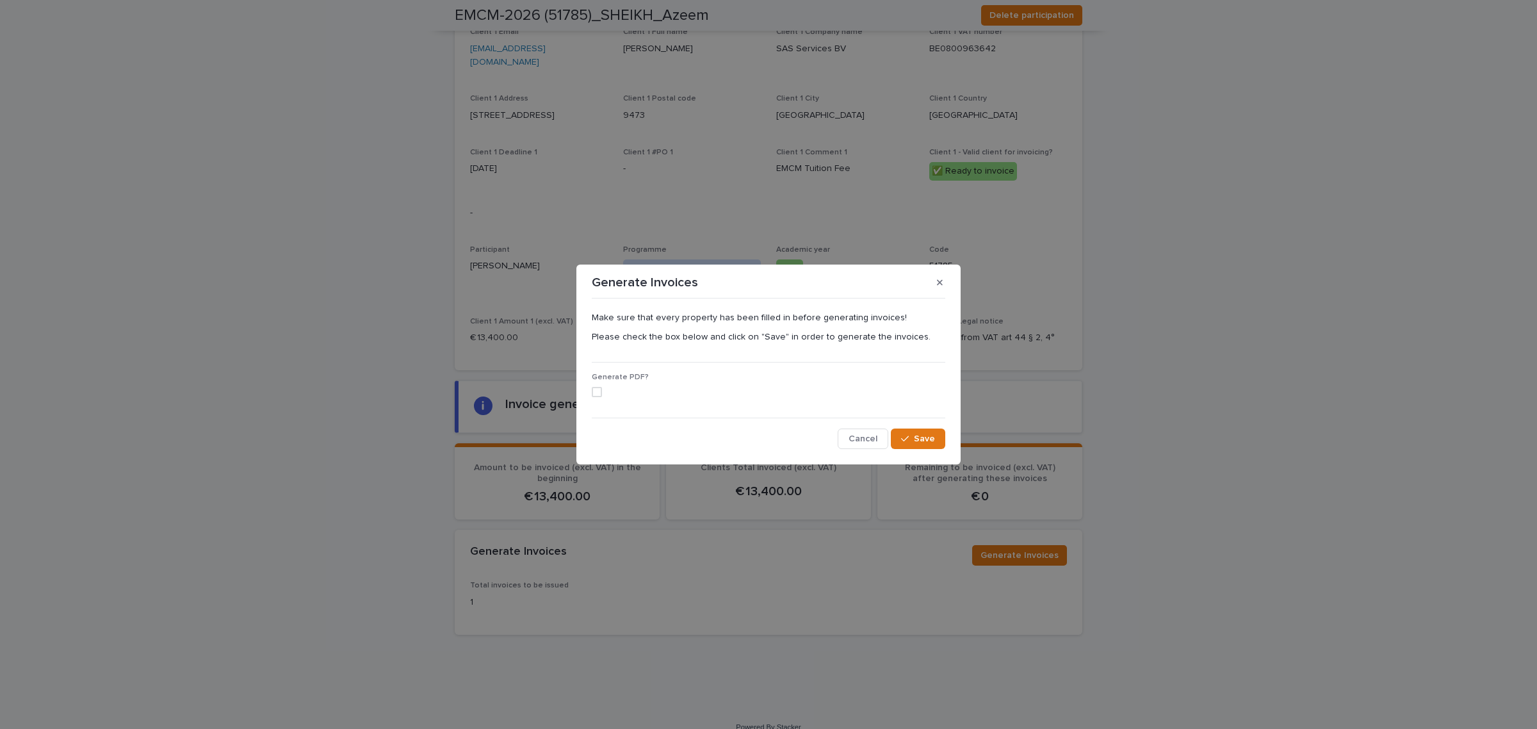
click at [602, 391] on label at bounding box center [769, 392] width 354 height 10
click at [933, 441] on span "Save" at bounding box center [924, 438] width 21 height 9
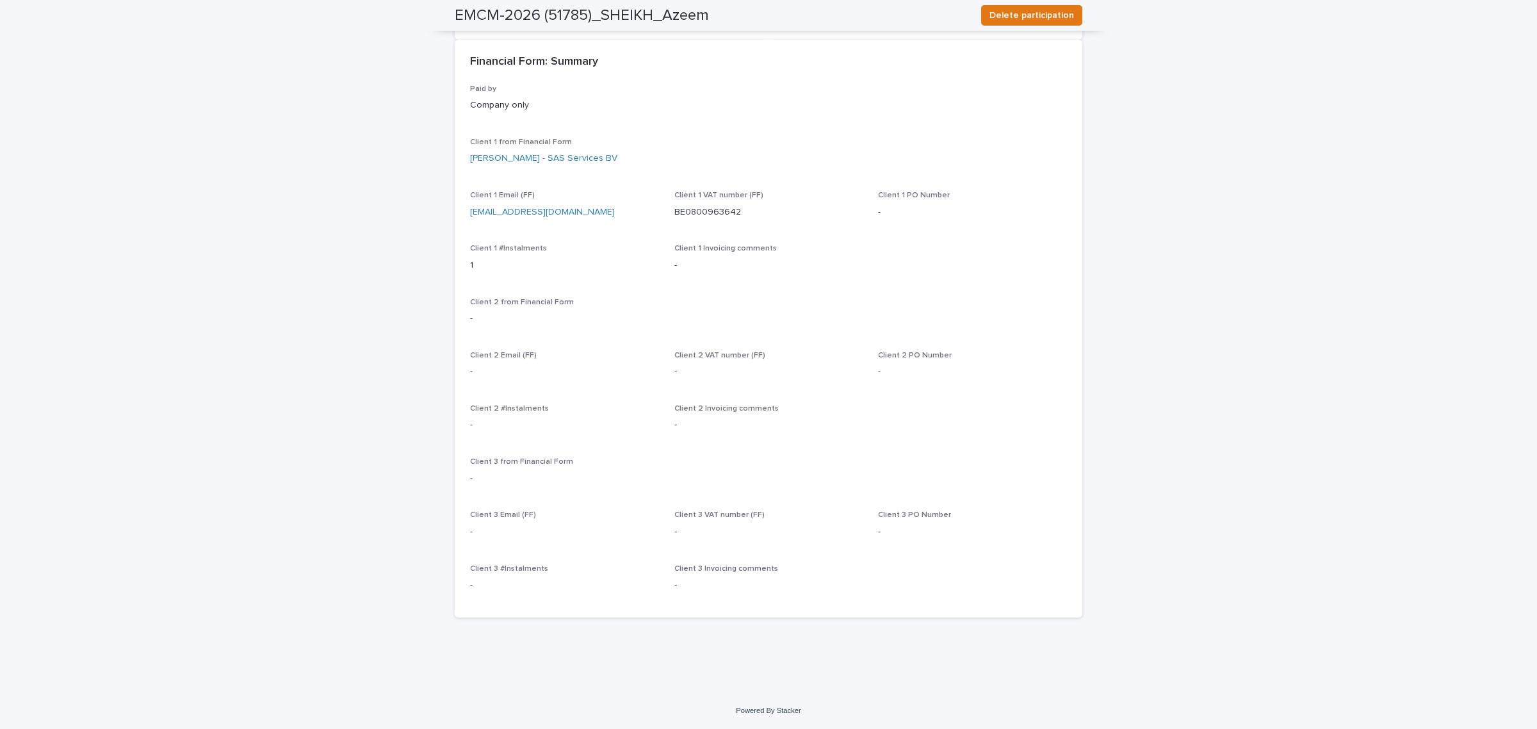
scroll to position [171, 0]
